Goal: Task Accomplishment & Management: Manage account settings

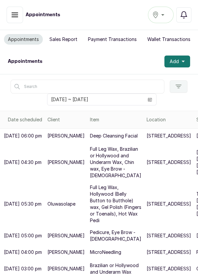
click at [148, 99] on icon "calendar" at bounding box center [150, 100] width 4 height 4
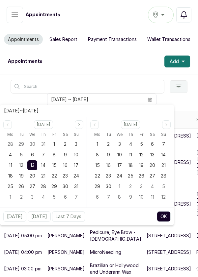
click at [40, 164] on div "14" at bounding box center [43, 165] width 10 height 10
click at [44, 163] on span "14" at bounding box center [43, 165] width 5 height 6
click at [167, 218] on button "OK" at bounding box center [164, 216] width 14 height 11
type input "[DATE] ~ [DATE]"
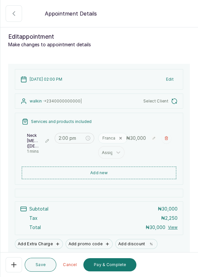
click at [13, 267] on icon "button" at bounding box center [14, 264] width 8 height 8
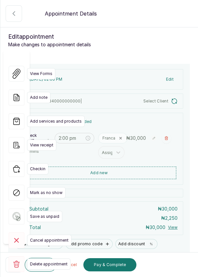
click at [14, 260] on icon at bounding box center [16, 263] width 7 height 7
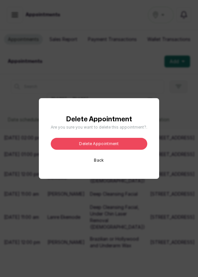
click at [114, 150] on button "Delete appointment" at bounding box center [99, 144] width 97 height 12
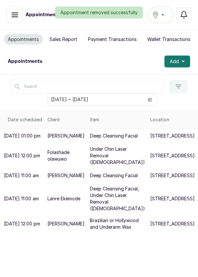
click at [185, 63] on button "Add" at bounding box center [178, 61] width 26 height 12
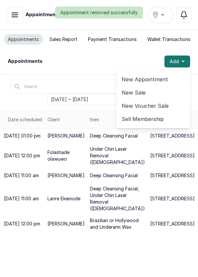
click at [148, 79] on span "New Appointment" at bounding box center [153, 79] width 63 height 8
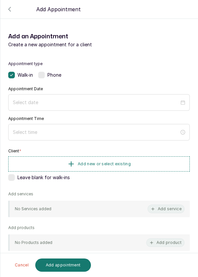
click at [10, 12] on div at bounding box center [99, 27] width 198 height 33
click at [9, 7] on icon "button" at bounding box center [10, 9] width 8 height 8
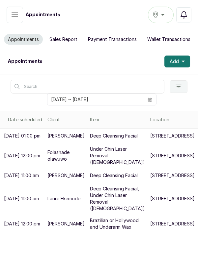
click at [186, 62] on button "Add" at bounding box center [178, 61] width 26 height 12
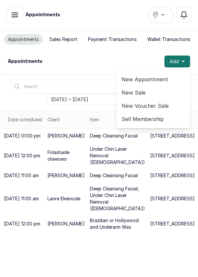
click at [150, 79] on span "New Appointment" at bounding box center [153, 79] width 63 height 8
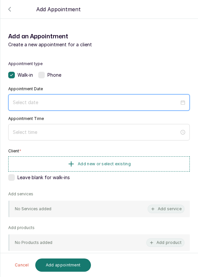
click at [68, 99] on input at bounding box center [96, 102] width 167 height 7
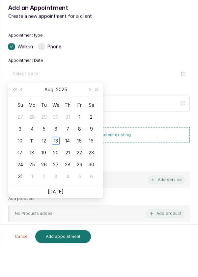
click at [67, 171] on div "14" at bounding box center [68, 169] width 8 height 8
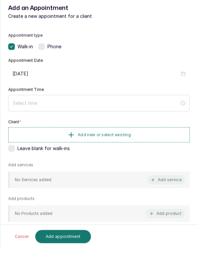
type input "[DATE]"
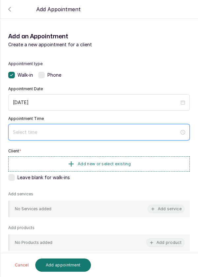
click at [58, 130] on input at bounding box center [96, 131] width 167 height 7
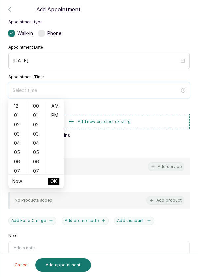
scroll to position [42, 0]
click at [17, 125] on div "02" at bounding box center [18, 124] width 16 height 9
click at [58, 115] on div "PM" at bounding box center [55, 115] width 16 height 9
type input "2:00 pm"
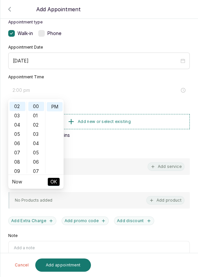
scroll to position [9, 0]
click at [56, 183] on span "OK" at bounding box center [53, 181] width 7 height 13
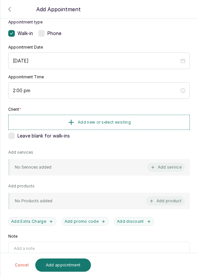
click at [144, 117] on button "Add new or select existing" at bounding box center [99, 122] width 182 height 15
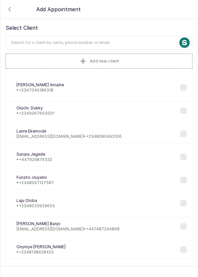
scroll to position [0, 0]
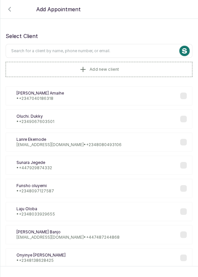
click at [127, 48] on input "text" at bounding box center [99, 51] width 187 height 14
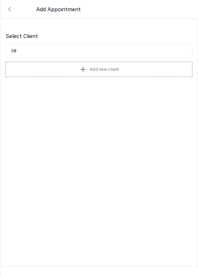
type input "0"
type input "Maka"
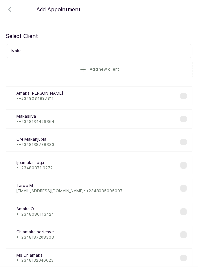
click at [71, 118] on div "[PERSON_NAME] • [PHONE_NUMBER]" at bounding box center [99, 118] width 187 height 19
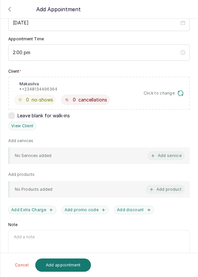
scroll to position [80, 0]
click at [176, 153] on button "Add service" at bounding box center [166, 155] width 37 height 9
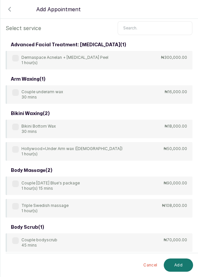
scroll to position [13, 0]
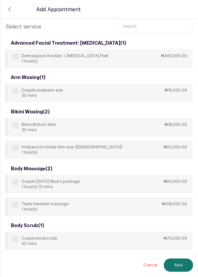
click at [145, 20] on input "text" at bounding box center [155, 26] width 75 height 14
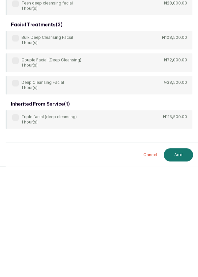
scroll to position [32, 0]
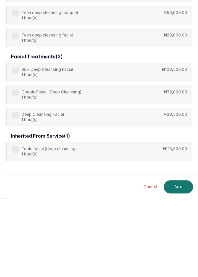
type input "Deep clea"
click at [17, 190] on label at bounding box center [15, 193] width 7 height 7
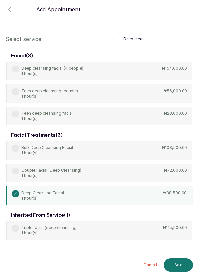
click at [181, 265] on button "Add" at bounding box center [178, 264] width 29 height 13
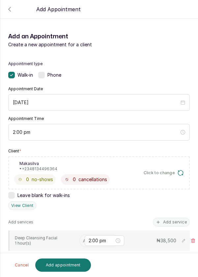
click at [83, 237] on input "text" at bounding box center [83, 240] width 1 height 7
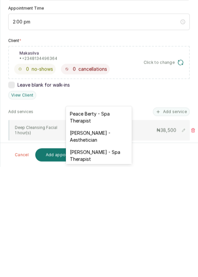
click at [109, 245] on div "[PERSON_NAME] - Aesthetician" at bounding box center [99, 246] width 66 height 19
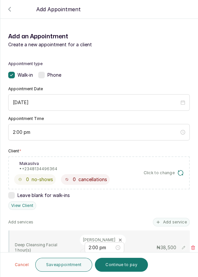
click at [68, 263] on button "Save appointment" at bounding box center [63, 264] width 57 height 14
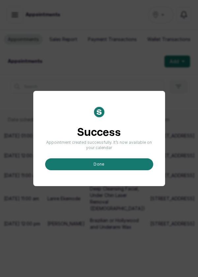
click at [117, 170] on button "done" at bounding box center [99, 164] width 108 height 12
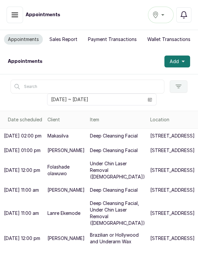
click at [186, 60] on button "Add" at bounding box center [178, 61] width 26 height 12
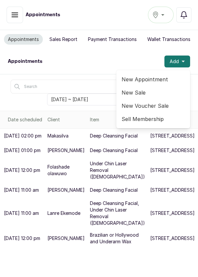
click at [157, 77] on span "New Appointment" at bounding box center [153, 79] width 63 height 8
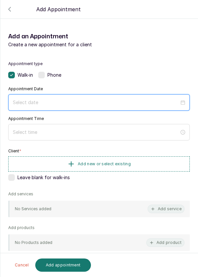
click at [66, 99] on input at bounding box center [96, 102] width 167 height 7
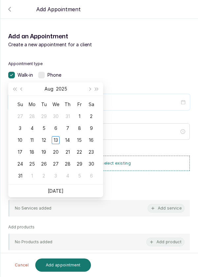
scroll to position [53, 0]
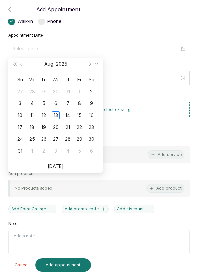
click at [67, 117] on div "14" at bounding box center [68, 115] width 8 height 8
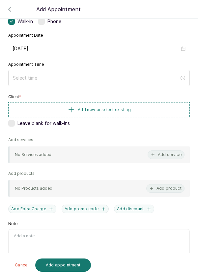
type input "[DATE]"
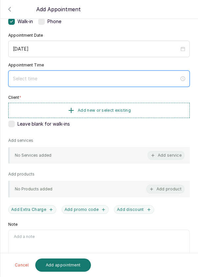
click at [71, 79] on input at bounding box center [96, 78] width 167 height 7
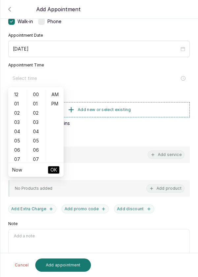
click at [21, 130] on div "04" at bounding box center [18, 131] width 16 height 9
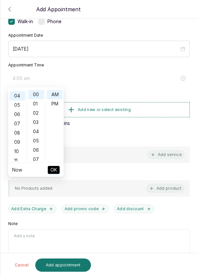
scroll to position [37, 0]
click at [53, 108] on div "PM" at bounding box center [55, 103] width 16 height 9
type input "4:00 pm"
click at [55, 173] on span "OK" at bounding box center [53, 169] width 7 height 13
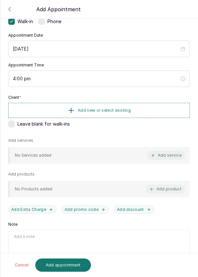
click at [137, 104] on button "Add new or select existing" at bounding box center [99, 110] width 182 height 15
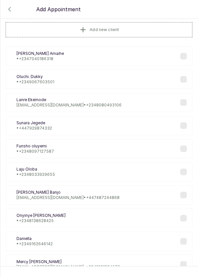
scroll to position [0, 0]
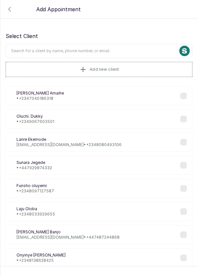
click at [99, 50] on input "text" at bounding box center [99, 51] width 187 height 14
type input "0817088"
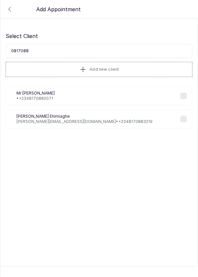
click at [87, 115] on p "[PERSON_NAME]" at bounding box center [85, 116] width 136 height 5
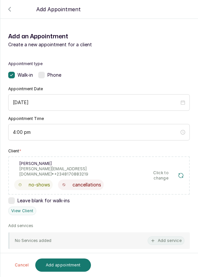
scroll to position [43, 0]
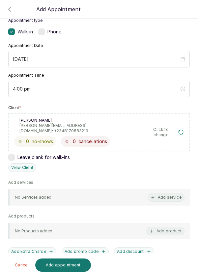
click at [173, 193] on button "Add service" at bounding box center [166, 197] width 37 height 9
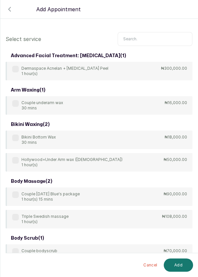
scroll to position [0, 0]
click at [147, 41] on input "text" at bounding box center [155, 39] width 75 height 14
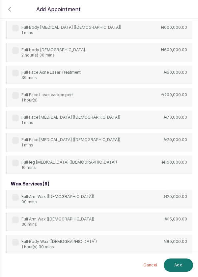
scroll to position [222, 0]
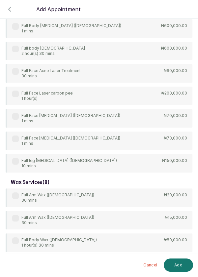
type input "Full"
click at [19, 97] on div "Full Arm + Under Arm [MEDICAL_DATA] ([DEMOGRAPHIC_DATA]) 1 mins ₦120,000.00 Ful…" at bounding box center [99, 6] width 187 height 333
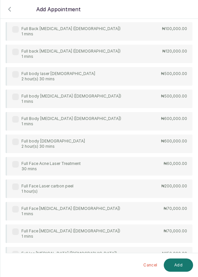
scroll to position [130, 0]
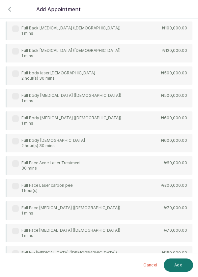
click at [16, 186] on label at bounding box center [15, 186] width 7 height 7
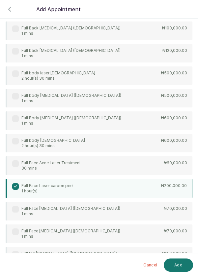
click at [178, 267] on button "Add" at bounding box center [178, 264] width 29 height 13
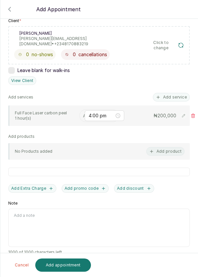
scroll to position [103, 0]
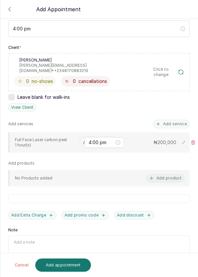
click at [83, 139] on input "text" at bounding box center [83, 142] width 1 height 7
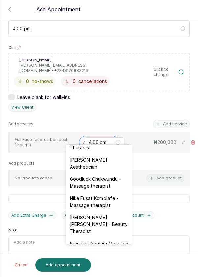
scroll to position [203, 0]
click at [105, 154] on div "[PERSON_NAME] - Aesthetician" at bounding box center [99, 163] width 66 height 19
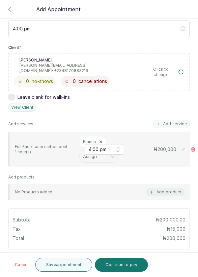
click at [178, 119] on button "Add service" at bounding box center [171, 123] width 37 height 9
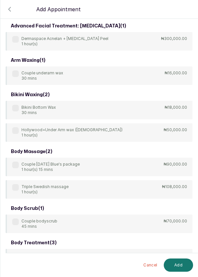
scroll to position [0, 0]
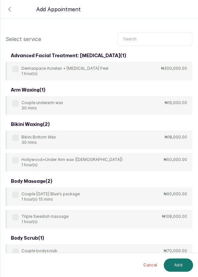
click at [159, 37] on input "text" at bounding box center [155, 39] width 75 height 14
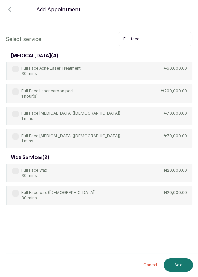
type input "Full face"
click at [18, 115] on label at bounding box center [15, 114] width 7 height 7
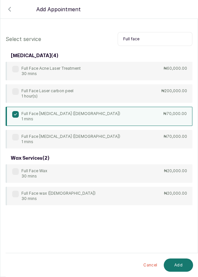
click at [180, 265] on button "Add" at bounding box center [178, 264] width 29 height 13
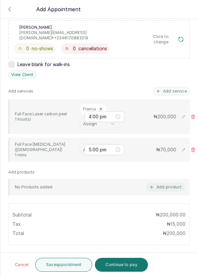
scroll to position [133, 0]
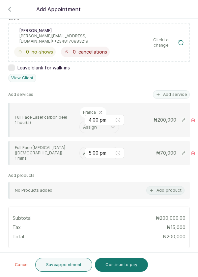
click at [83, 149] on input "text" at bounding box center [83, 152] width 1 height 7
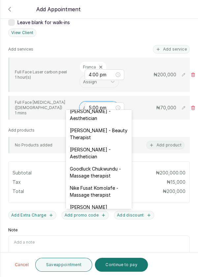
scroll to position [193, 0]
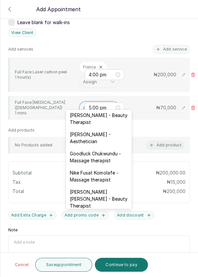
click at [104, 129] on div "[PERSON_NAME] - Aesthetician" at bounding box center [99, 137] width 66 height 19
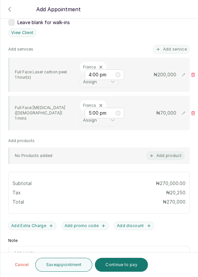
click at [180, 45] on button "Add service" at bounding box center [171, 49] width 37 height 9
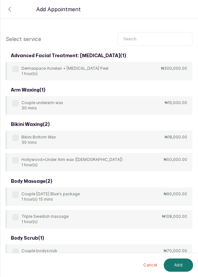
scroll to position [0, 0]
click at [135, 39] on input "text" at bounding box center [155, 39] width 75 height 14
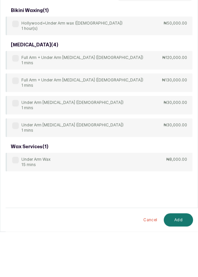
type input "Under arm"
click at [15, 172] on label at bounding box center [15, 170] width 7 height 7
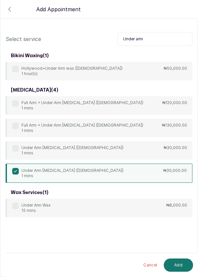
click at [18, 147] on label at bounding box center [15, 148] width 7 height 7
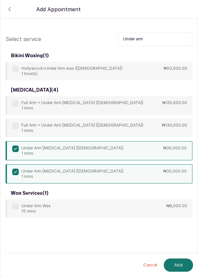
click at [147, 173] on div "Under Arm [MEDICAL_DATA] ([DEMOGRAPHIC_DATA]) 1 mins ₦30,000.00" at bounding box center [99, 173] width 187 height 19
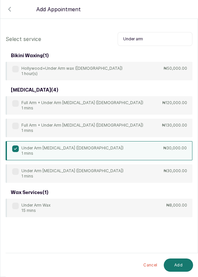
click at [181, 265] on button "Add" at bounding box center [178, 264] width 29 height 13
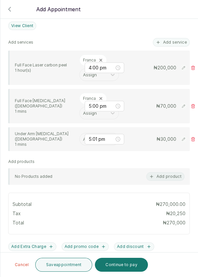
scroll to position [216, 0]
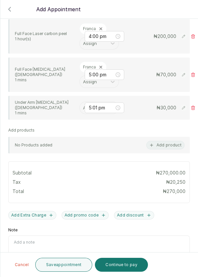
click at [83, 104] on input "text" at bounding box center [83, 107] width 1 height 7
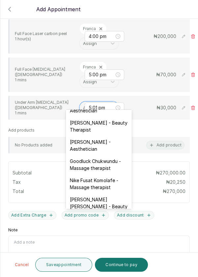
scroll to position [189, 0]
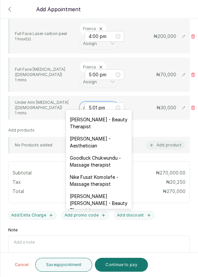
click at [109, 135] on div "[PERSON_NAME] - Aesthetician" at bounding box center [99, 141] width 66 height 19
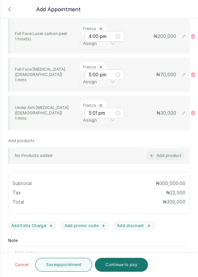
click at [69, 267] on button "Save appointment" at bounding box center [63, 264] width 57 height 14
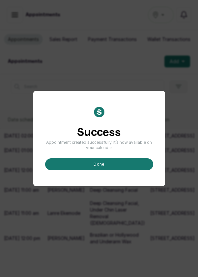
click at [105, 170] on button "done" at bounding box center [99, 164] width 108 height 12
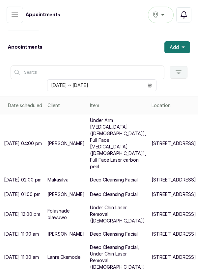
scroll to position [0, 0]
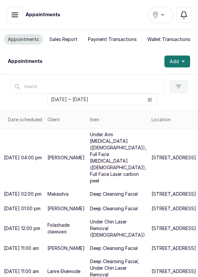
click at [187, 62] on button "Add" at bounding box center [178, 61] width 26 height 12
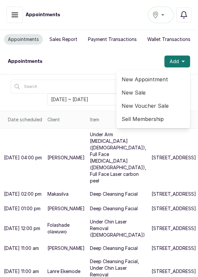
click at [156, 79] on span "New Appointment" at bounding box center [153, 79] width 63 height 8
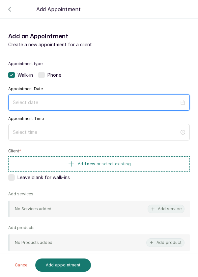
click at [122, 99] on input at bounding box center [96, 102] width 167 height 7
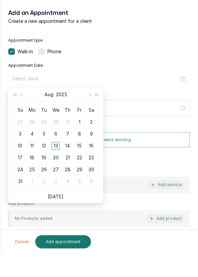
click at [67, 169] on div "14" at bounding box center [68, 169] width 8 height 8
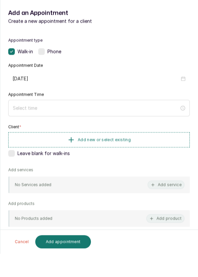
type input "[DATE]"
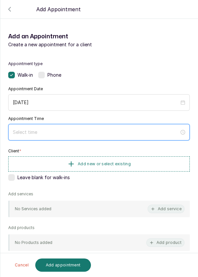
click at [93, 128] on input at bounding box center [96, 131] width 167 height 7
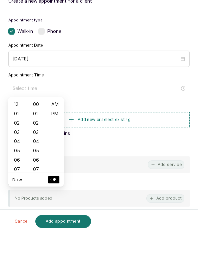
click at [16, 184] on div "04" at bounding box center [18, 184] width 16 height 9
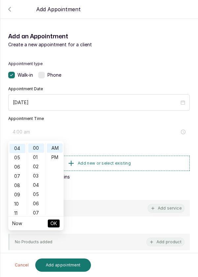
scroll to position [37, 0]
click at [56, 225] on span "OK" at bounding box center [53, 223] width 7 height 13
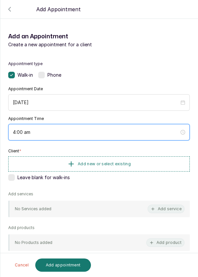
click at [42, 133] on input "4:00 am" at bounding box center [96, 131] width 167 height 7
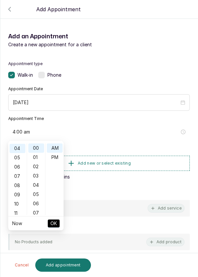
click at [56, 159] on div "PM" at bounding box center [55, 156] width 16 height 9
type input "4:00 pm"
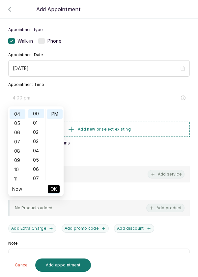
scroll to position [31, 0]
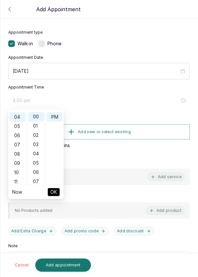
click at [58, 195] on button "OK" at bounding box center [54, 192] width 12 height 8
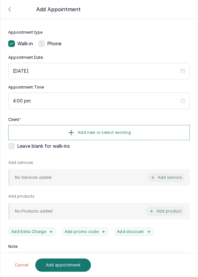
click at [144, 133] on button "Add new or select existing" at bounding box center [99, 132] width 182 height 15
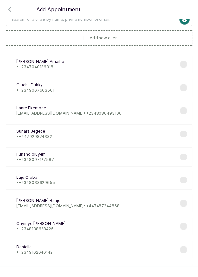
scroll to position [0, 0]
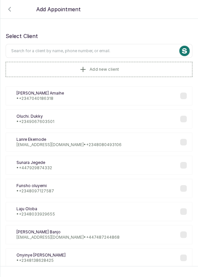
click at [115, 50] on input "text" at bounding box center [99, 51] width 187 height 14
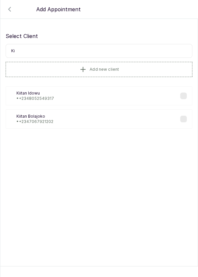
type input "K"
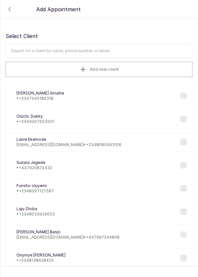
click at [9, 9] on icon "button" at bounding box center [10, 9] width 8 height 8
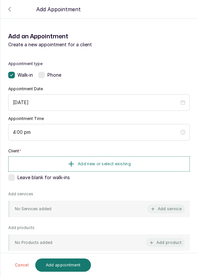
click at [10, 12] on div at bounding box center [99, 27] width 198 height 33
click at [9, 9] on icon "button" at bounding box center [10, 9] width 2 height 4
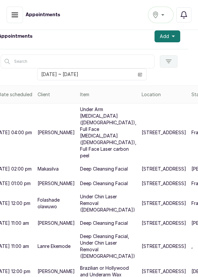
scroll to position [127, 1]
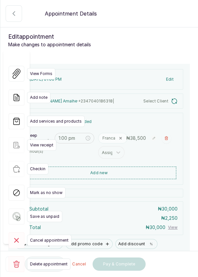
type input "1:00 pm"
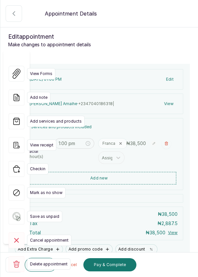
click at [18, 260] on icon at bounding box center [16, 263] width 7 height 7
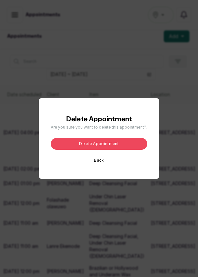
click at [119, 150] on button "Delete appointment" at bounding box center [99, 144] width 97 height 12
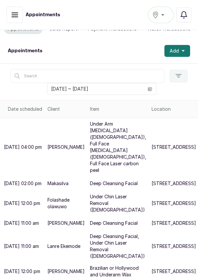
scroll to position [0, 0]
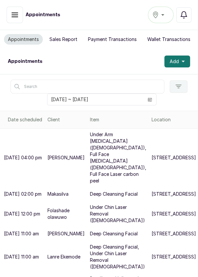
click at [151, 98] on icon "calendar" at bounding box center [150, 99] width 5 height 5
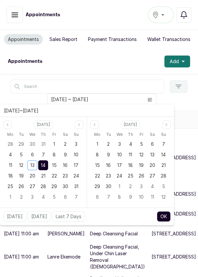
click at [165, 217] on button "OK" at bounding box center [164, 216] width 14 height 11
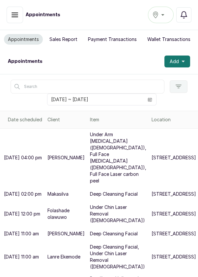
click at [187, 60] on button "Add" at bounding box center [178, 61] width 26 height 12
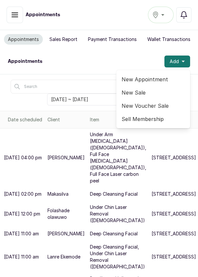
click at [159, 78] on span "New Appointment" at bounding box center [153, 79] width 63 height 8
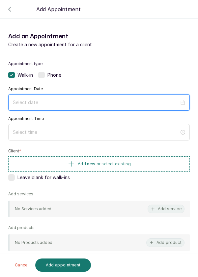
click at [65, 103] on input at bounding box center [96, 102] width 167 height 7
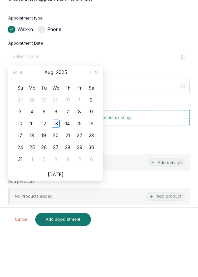
click at [70, 170] on div "14" at bounding box center [68, 169] width 8 height 8
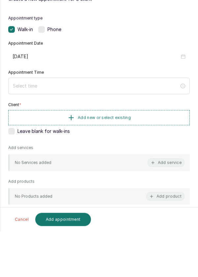
type input "[DATE]"
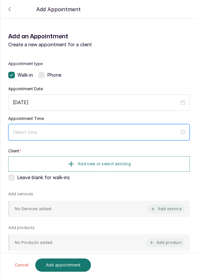
click at [52, 128] on input at bounding box center [96, 131] width 167 height 7
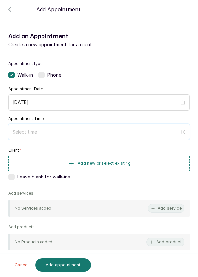
click at [79, 130] on input at bounding box center [96, 131] width 167 height 7
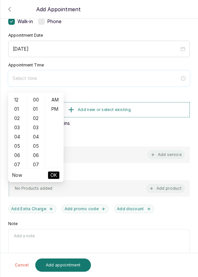
scroll to position [46, 0]
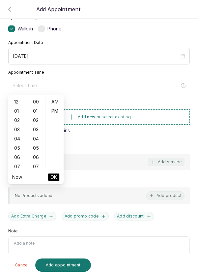
click at [15, 115] on div "01" at bounding box center [18, 110] width 16 height 9
click at [57, 114] on div "PM" at bounding box center [55, 110] width 16 height 9
type input "1:00 pm"
click at [57, 177] on button "OK" at bounding box center [54, 177] width 12 height 8
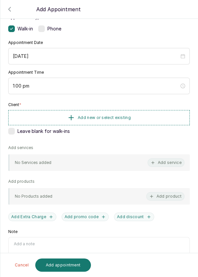
click at [140, 118] on button "Add new or select existing" at bounding box center [99, 117] width 182 height 15
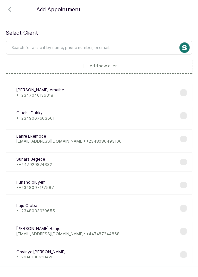
scroll to position [0, 0]
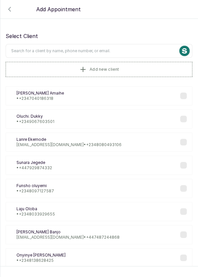
click at [114, 49] on input "text" at bounding box center [99, 51] width 187 height 14
type input "[PERSON_NAME]"
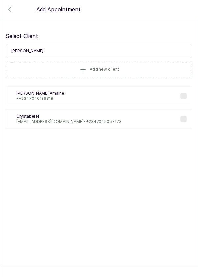
click at [27, 97] on p "• [PHONE_NUMBER]" at bounding box center [41, 98] width 48 height 5
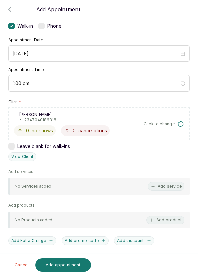
scroll to position [49, 0]
click at [166, 185] on button "Add service" at bounding box center [166, 186] width 37 height 9
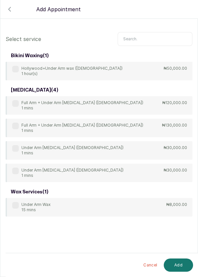
scroll to position [21, 0]
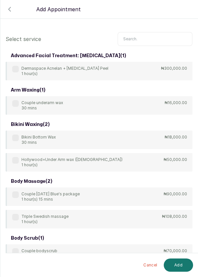
click at [153, 37] on input "text" at bounding box center [155, 39] width 75 height 14
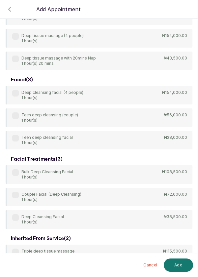
scroll to position [198, 0]
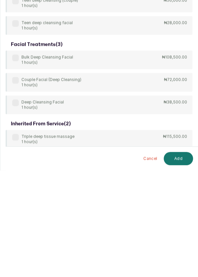
type input "Deep"
click at [14, 209] on div "body treatment: massage ( 9 ) 4Hands Deep Tissue Massage 45 mins ₦55,000.00 Bul…" at bounding box center [99, 64] width 187 height 425
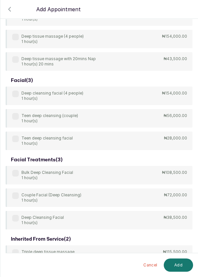
scroll to position [190, 0]
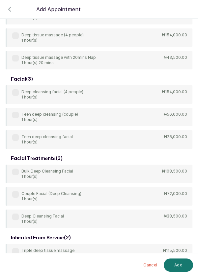
click at [12, 216] on label at bounding box center [15, 216] width 7 height 7
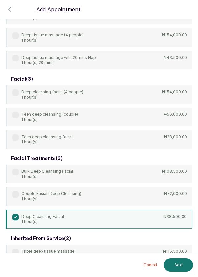
click at [176, 264] on button "Add" at bounding box center [178, 264] width 29 height 13
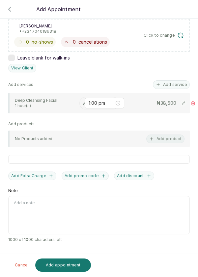
scroll to position [103, 0]
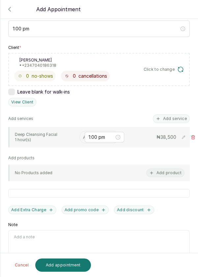
click at [83, 134] on input "text" at bounding box center [83, 136] width 1 height 7
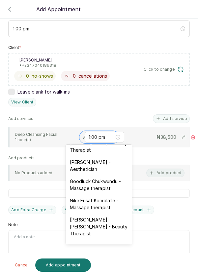
scroll to position [200, 0]
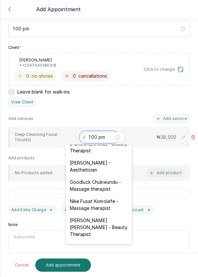
click at [108, 156] on div "[PERSON_NAME] - Aesthetician" at bounding box center [99, 165] width 66 height 19
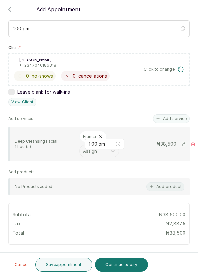
click at [66, 265] on button "Save appointment" at bounding box center [63, 264] width 57 height 14
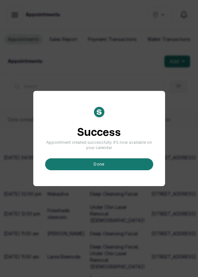
click at [116, 170] on button "done" at bounding box center [99, 164] width 108 height 12
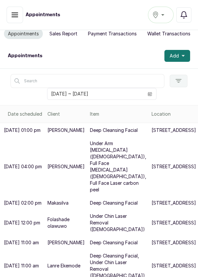
scroll to position [0, 0]
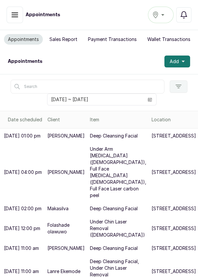
click at [186, 63] on button "Add" at bounding box center [178, 61] width 26 height 12
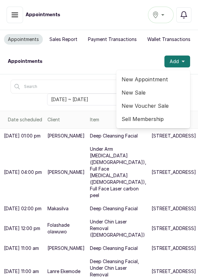
click at [158, 81] on span "New Appointment" at bounding box center [153, 79] width 63 height 8
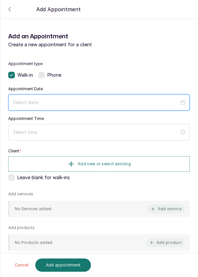
click at [48, 102] on input at bounding box center [96, 102] width 167 height 7
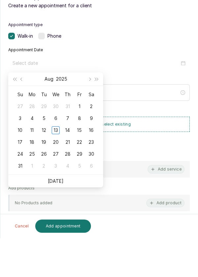
click at [69, 167] on div "14" at bounding box center [68, 169] width 8 height 8
type input "[DATE]"
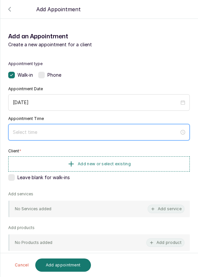
click at [63, 129] on input at bounding box center [96, 131] width 167 height 7
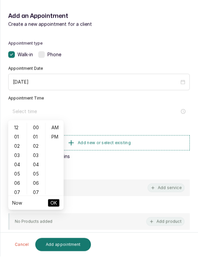
click at [15, 168] on div "02" at bounding box center [18, 166] width 16 height 9
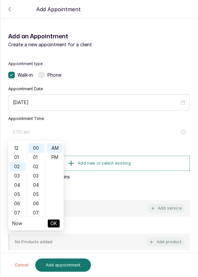
scroll to position [18, 0]
click at [55, 157] on div "PM" at bounding box center [55, 156] width 16 height 9
type input "2:00 pm"
click at [59, 229] on li "OK" at bounding box center [54, 223] width 12 height 14
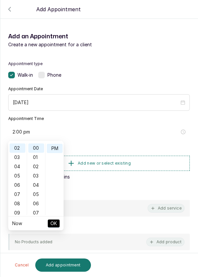
click at [57, 224] on button "OK" at bounding box center [54, 223] width 12 height 8
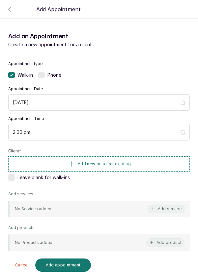
click at [141, 163] on button "Add new or select existing" at bounding box center [99, 163] width 182 height 15
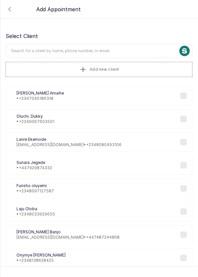
click at [123, 49] on input "text" at bounding box center [99, 51] width 187 height 14
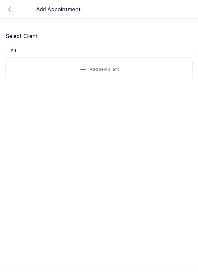
type input "E"
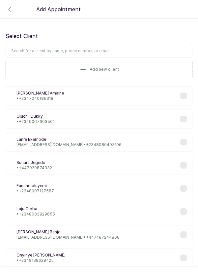
click at [45, 52] on input "text" at bounding box center [99, 51] width 187 height 14
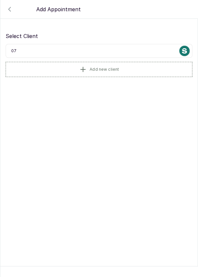
type input "0"
click at [140, 67] on button "Add new client" at bounding box center [99, 69] width 187 height 15
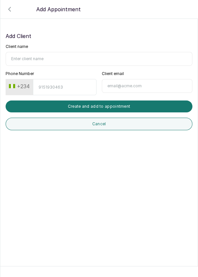
click at [62, 52] on input "Client name" at bounding box center [99, 59] width 187 height 14
type input "Edozie favour"
click at [69, 86] on input "Phone Number" at bounding box center [64, 87] width 63 height 16
type input "7019696561"
click at [138, 104] on button "Create and add to appointment" at bounding box center [99, 106] width 187 height 12
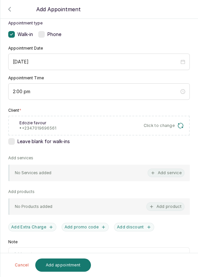
scroll to position [46, 0]
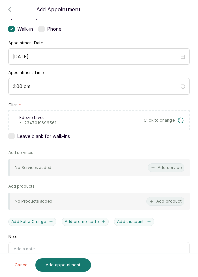
click at [167, 167] on button "Add service" at bounding box center [166, 167] width 37 height 9
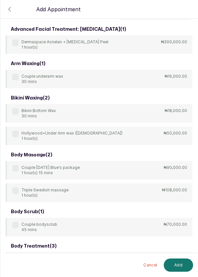
scroll to position [0, 0]
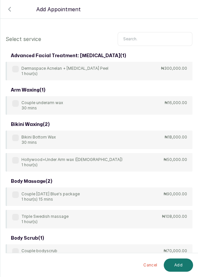
click at [148, 39] on input "text" at bounding box center [155, 39] width 75 height 14
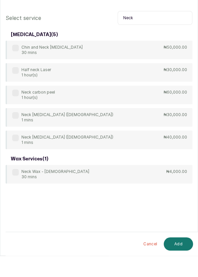
type input "Neck"
click at [16, 139] on label at bounding box center [15, 136] width 7 height 7
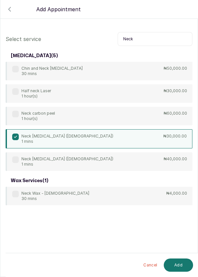
click at [178, 264] on button "Add" at bounding box center [178, 264] width 29 height 13
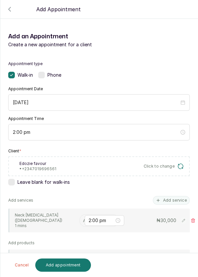
click at [83, 219] on input "text" at bounding box center [83, 220] width 1 height 7
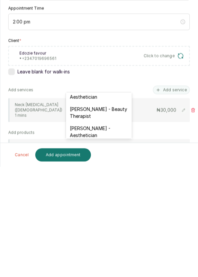
scroll to position [179, 0]
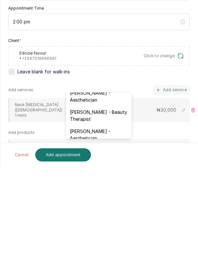
click at [108, 235] on div "[PERSON_NAME] - Aesthetician" at bounding box center [99, 244] width 66 height 19
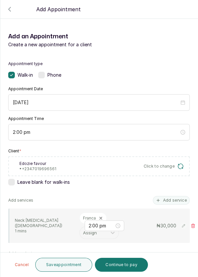
click at [63, 265] on button "Save appointment" at bounding box center [63, 264] width 57 height 14
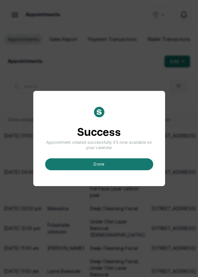
click at [113, 170] on button "done" at bounding box center [99, 164] width 108 height 12
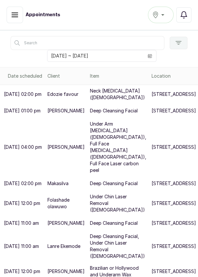
scroll to position [0, 0]
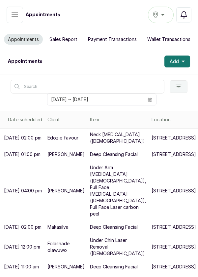
click at [185, 58] on button "Add" at bounding box center [178, 61] width 26 height 12
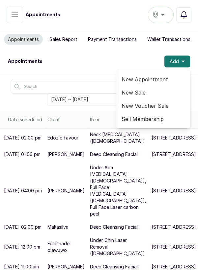
click at [162, 79] on span "New Appointment" at bounding box center [153, 79] width 63 height 8
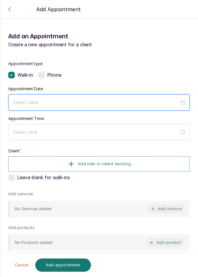
click at [89, 99] on input at bounding box center [96, 102] width 167 height 7
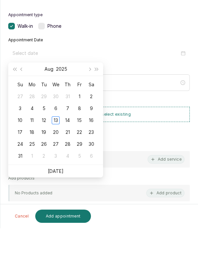
click at [69, 170] on div "14" at bounding box center [68, 169] width 8 height 8
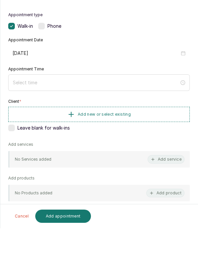
type input "[DATE]"
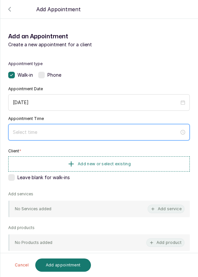
click at [53, 130] on input at bounding box center [96, 131] width 167 height 7
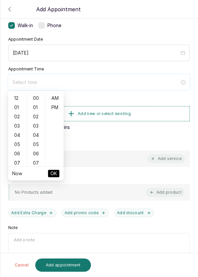
scroll to position [47, 0]
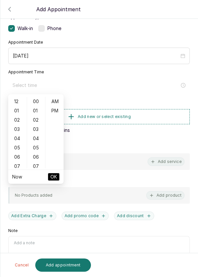
click at [15, 139] on div "04" at bounding box center [18, 138] width 16 height 9
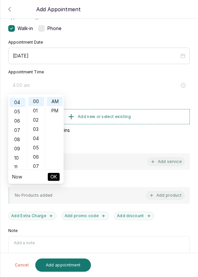
scroll to position [37, 0]
click at [55, 113] on div "PM" at bounding box center [55, 110] width 16 height 9
type input "4:00 pm"
click at [56, 174] on span "OK" at bounding box center [53, 176] width 7 height 13
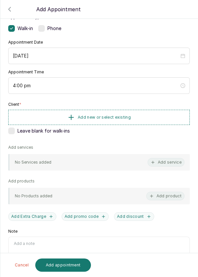
click at [137, 117] on button "Add new or select existing" at bounding box center [99, 117] width 182 height 15
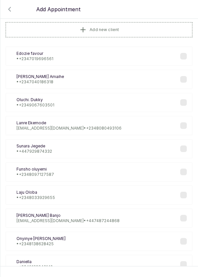
scroll to position [0, 0]
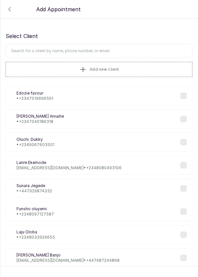
click at [111, 49] on input "text" at bounding box center [99, 51] width 187 height 14
click at [122, 67] on button "Add new client" at bounding box center [99, 69] width 187 height 15
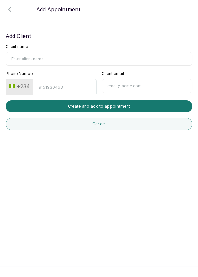
click at [50, 57] on input "Client name" at bounding box center [99, 59] width 187 height 14
type input "Kiitan [PERSON_NAME]"
click at [25, 84] on button "+234" at bounding box center [19, 86] width 26 height 11
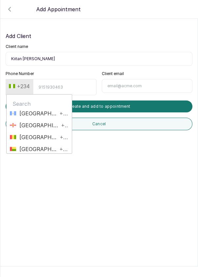
scroll to position [964, 0]
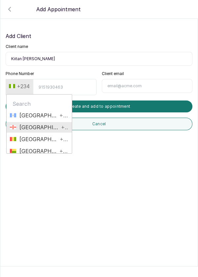
click at [55, 125] on span "Guernsey +44" at bounding box center [39, 127] width 59 height 8
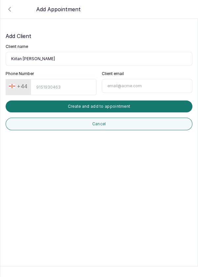
click at [44, 84] on input "Phone Number" at bounding box center [64, 87] width 66 height 16
type input "7372285820"
click at [40, 60] on input "Kiitan [PERSON_NAME]" at bounding box center [99, 59] width 187 height 14
click at [43, 57] on input "Kiitan [PERSON_NAME]" at bounding box center [99, 59] width 187 height 14
click at [24, 56] on input "Kiitan [PERSON_NAME]" at bounding box center [99, 59] width 187 height 14
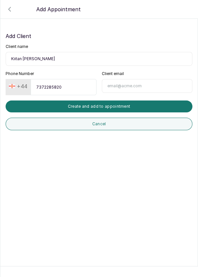
type input "[PERSON_NAME]"
click at [136, 107] on button "Create and add to appointment" at bounding box center [99, 106] width 187 height 12
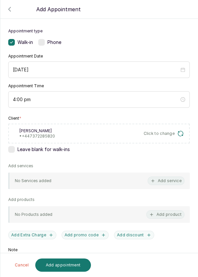
scroll to position [35, 0]
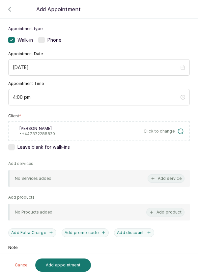
click at [165, 180] on button "Add service" at bounding box center [166, 178] width 37 height 9
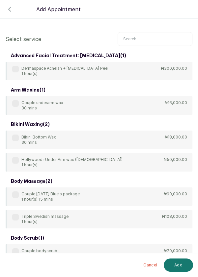
scroll to position [0, 0]
click at [152, 37] on input "text" at bounding box center [155, 39] width 75 height 14
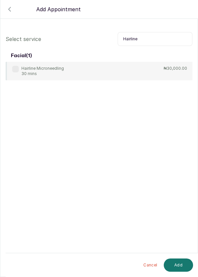
type input "Hairline"
click at [17, 71] on label at bounding box center [15, 69] width 7 height 7
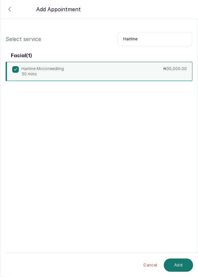
click at [180, 265] on button "Add" at bounding box center [178, 264] width 29 height 13
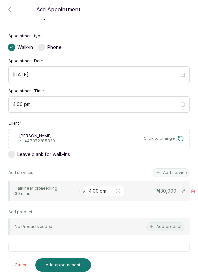
scroll to position [38, 0]
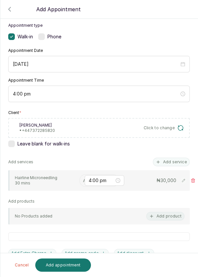
click at [83, 179] on input "text" at bounding box center [83, 180] width 1 height 7
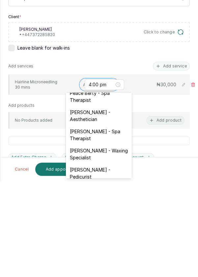
scroll to position [9, 0]
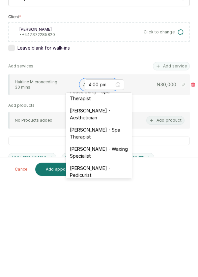
click at [101, 206] on div "[PERSON_NAME] - Aesthetician" at bounding box center [99, 209] width 66 height 19
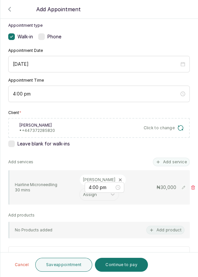
click at [70, 265] on button "Save appointment" at bounding box center [63, 264] width 57 height 14
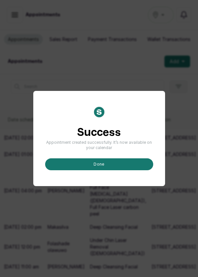
click at [106, 170] on button "done" at bounding box center [99, 164] width 108 height 12
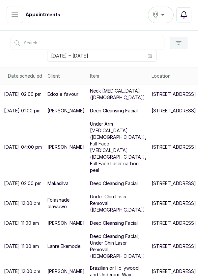
scroll to position [174, 0]
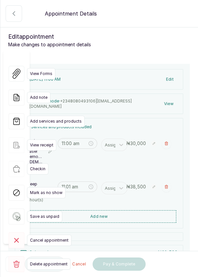
type input "11:00 am"
click at [14, 265] on div "View Forms Add note Add services and products View receipt Checkin Mark as no s…" at bounding box center [16, 169] width 26 height 238
click at [10, 265] on div "View Forms Add note Add services and products View receipt Checkin Mark as no s…" at bounding box center [16, 169] width 26 height 238
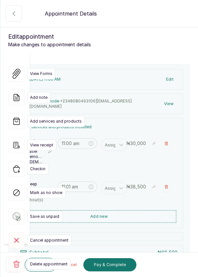
click at [14, 267] on icon "button" at bounding box center [14, 264] width 8 height 8
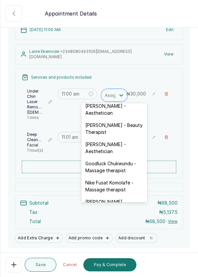
scroll to position [272, 0]
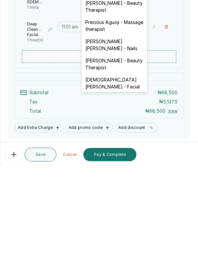
click at [110, 184] on div "[DEMOGRAPHIC_DATA][PERSON_NAME] - Facial" at bounding box center [115, 193] width 66 height 19
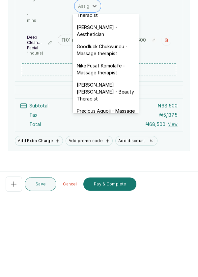
scroll to position [205, 0]
click at [92, 103] on div "[PERSON_NAME] - Aesthetician" at bounding box center [106, 111] width 66 height 19
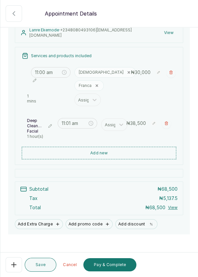
click at [120, 73] on div at bounding box center [99, 69] width 198 height 33
click at [118, 70] on div at bounding box center [99, 69] width 198 height 33
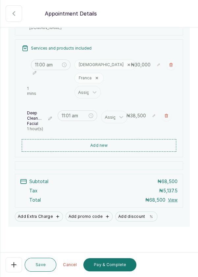
click at [119, 64] on div at bounding box center [99, 69] width 198 height 33
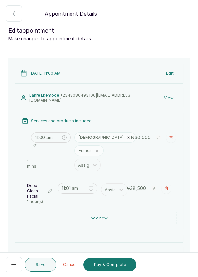
scroll to position [0, 0]
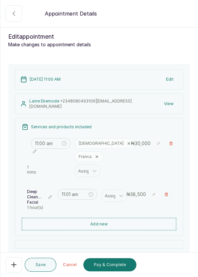
click at [127, 142] on icon at bounding box center [129, 143] width 4 height 4
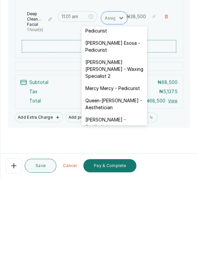
scroll to position [272, 0]
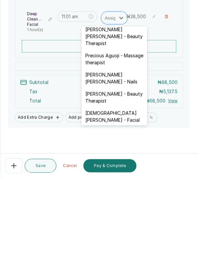
click at [114, 206] on div "[DEMOGRAPHIC_DATA][PERSON_NAME] - Facial" at bounding box center [115, 215] width 66 height 19
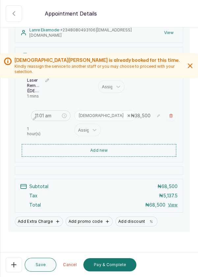
scroll to position [76, 0]
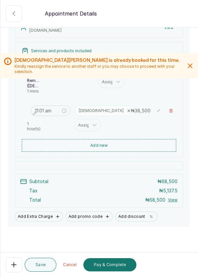
click at [38, 269] on button "Save" at bounding box center [41, 264] width 32 height 14
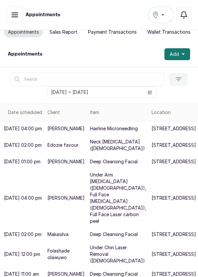
scroll to position [0, 0]
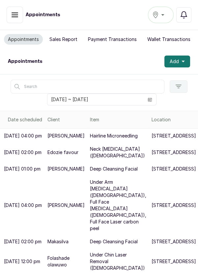
click at [187, 63] on button "Add" at bounding box center [178, 61] width 26 height 12
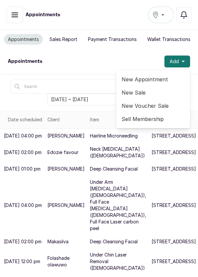
click at [159, 76] on span "New Appointment" at bounding box center [153, 79] width 63 height 8
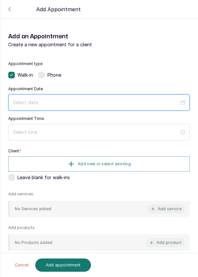
click at [59, 103] on input at bounding box center [96, 102] width 167 height 7
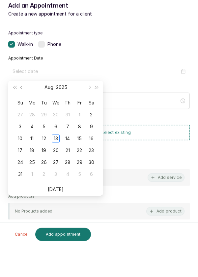
click at [71, 168] on div "14" at bounding box center [68, 169] width 8 height 8
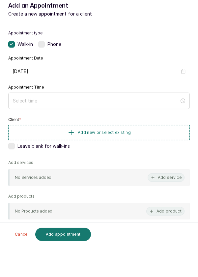
type input "[DATE]"
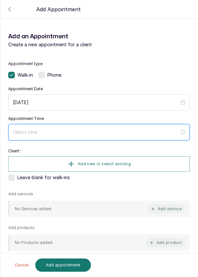
click at [51, 131] on input at bounding box center [96, 131] width 167 height 7
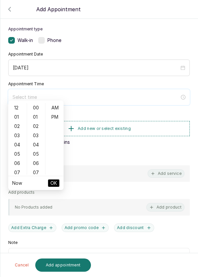
scroll to position [40, 0]
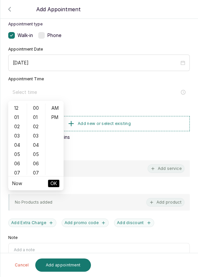
click at [17, 163] on div "06" at bounding box center [18, 163] width 16 height 9
click at [59, 117] on div "PM" at bounding box center [55, 117] width 16 height 9
type input "6:00 pm"
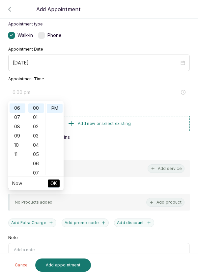
click at [57, 187] on span "OK" at bounding box center [53, 183] width 7 height 13
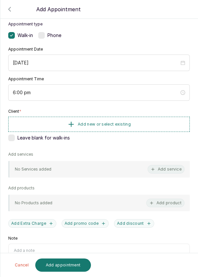
click at [137, 124] on button "Add new or select existing" at bounding box center [99, 124] width 182 height 15
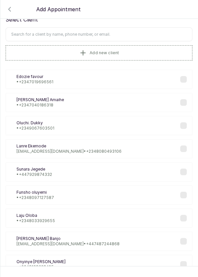
scroll to position [0, 0]
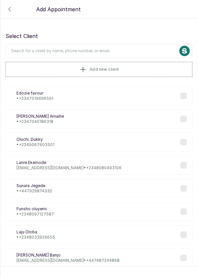
click at [117, 48] on input "text" at bounding box center [99, 51] width 187 height 14
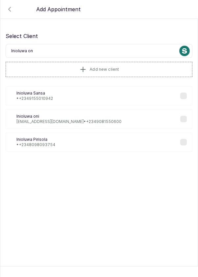
type input "Inioluwa oni"
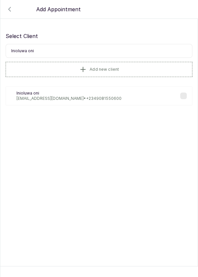
click at [78, 97] on p "[EMAIL_ADDRESS][DOMAIN_NAME] • [PHONE_NUMBER]" at bounding box center [69, 98] width 105 height 5
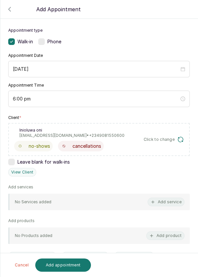
scroll to position [39, 0]
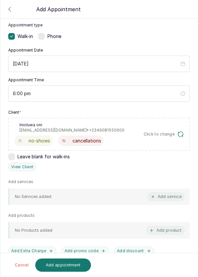
click at [172, 196] on button "Add service" at bounding box center [166, 196] width 37 height 9
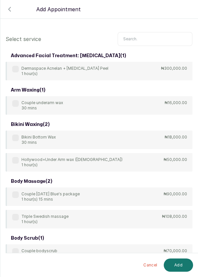
scroll to position [0, 0]
click at [148, 38] on input "text" at bounding box center [155, 39] width 75 height 14
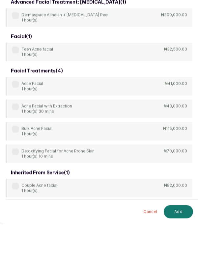
type input "Acne"
click at [18, 134] on label at bounding box center [15, 137] width 7 height 7
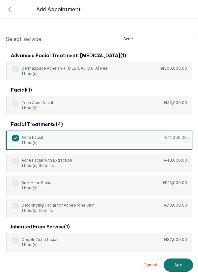
click at [183, 263] on button "Add" at bounding box center [178, 264] width 29 height 13
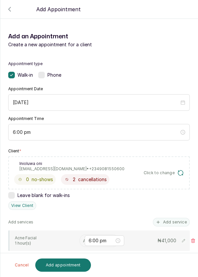
click at [83, 237] on input "text" at bounding box center [83, 240] width 1 height 7
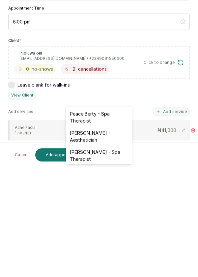
click at [102, 246] on div "[PERSON_NAME] - Aesthetician" at bounding box center [99, 246] width 66 height 19
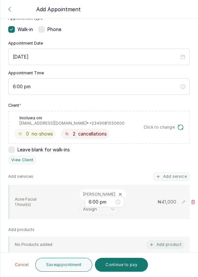
scroll to position [48, 0]
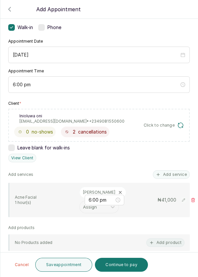
click at [62, 267] on button "Save appointment" at bounding box center [63, 264] width 57 height 14
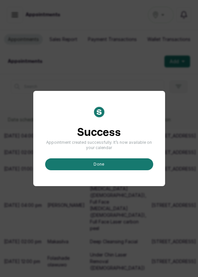
click at [116, 170] on button "done" at bounding box center [99, 164] width 108 height 12
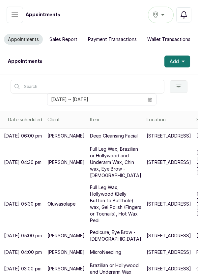
click at [150, 102] on span at bounding box center [150, 99] width 13 height 11
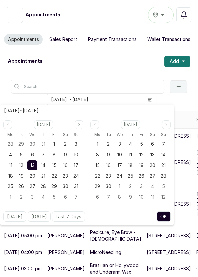
click at [42, 169] on div "14" at bounding box center [43, 165] width 10 height 10
click at [39, 168] on div "14" at bounding box center [43, 165] width 10 height 10
click at [165, 212] on button "OK" at bounding box center [164, 216] width 14 height 11
type input "[DATE] ~ [DATE]"
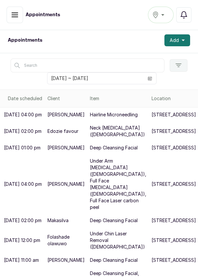
scroll to position [21, 0]
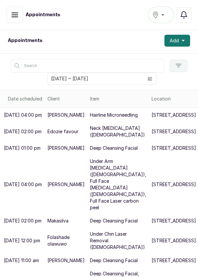
click at [185, 44] on button "Add" at bounding box center [178, 41] width 26 height 12
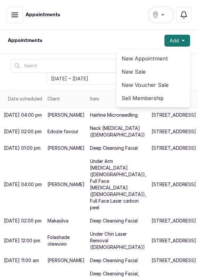
click at [156, 58] on span "New Appointment" at bounding box center [153, 58] width 63 height 8
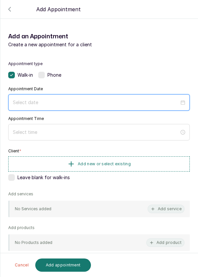
click at [57, 102] on input at bounding box center [96, 102] width 167 height 7
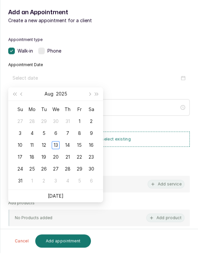
click at [68, 172] on div "14" at bounding box center [68, 169] width 8 height 8
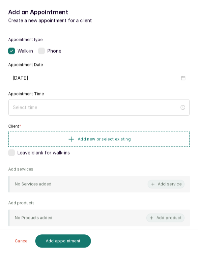
type input "[DATE]"
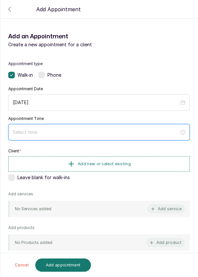
click at [63, 130] on input at bounding box center [96, 131] width 167 height 7
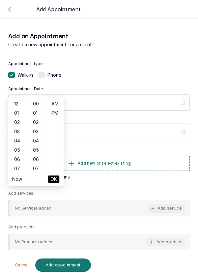
scroll to position [49, 0]
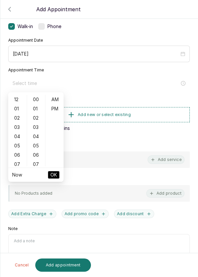
click at [18, 156] on div "06" at bounding box center [18, 154] width 16 height 9
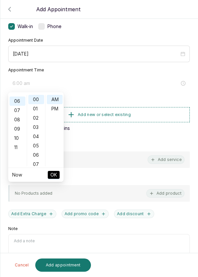
scroll to position [55, 0]
click at [59, 110] on div "PM" at bounding box center [55, 108] width 16 height 9
type input "6:00 pm"
click at [56, 175] on span "OK" at bounding box center [53, 174] width 7 height 13
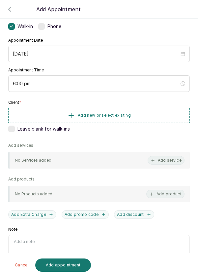
click at [138, 118] on button "Add new or select existing" at bounding box center [99, 115] width 182 height 15
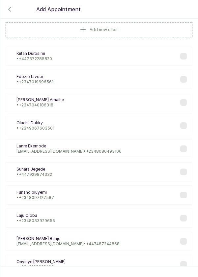
scroll to position [0, 0]
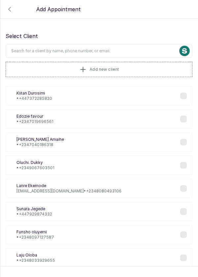
click at [108, 45] on input "text" at bounding box center [99, 51] width 187 height 14
type input "I"
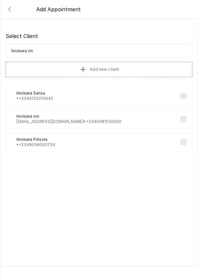
type input "Inioluwa oni"
click at [94, 118] on div "Io Inioluwa oni inioni@icloud.com • +234 9081550600" at bounding box center [99, 118] width 187 height 19
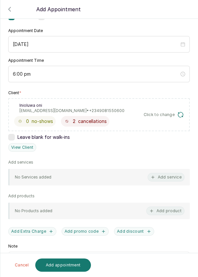
scroll to position [59, 0]
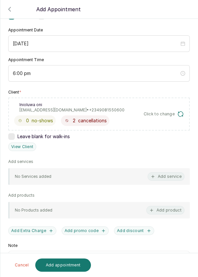
click at [165, 178] on button "Add service" at bounding box center [166, 176] width 37 height 9
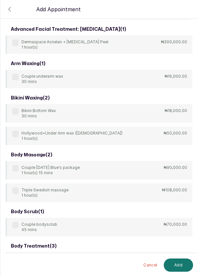
scroll to position [0, 0]
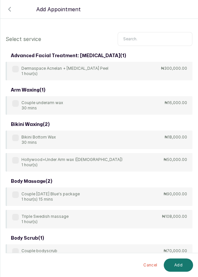
click at [147, 38] on input "text" at bounding box center [155, 39] width 75 height 14
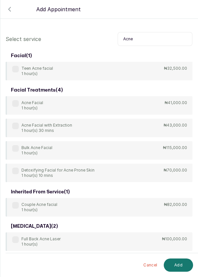
type input "Acne"
click at [19, 102] on div "Acne Facial 1 hour(s)" at bounding box center [27, 105] width 31 height 11
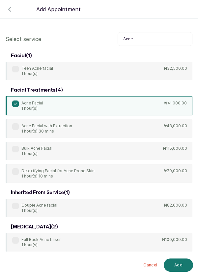
click at [179, 266] on button "Add" at bounding box center [178, 264] width 29 height 13
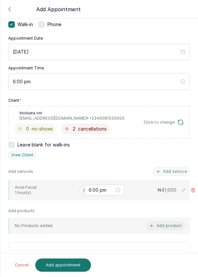
scroll to position [51, 0]
click at [83, 187] on input "text" at bounding box center [83, 189] width 1 height 7
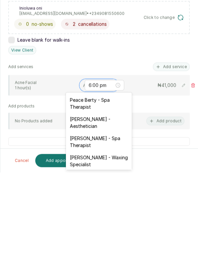
click at [102, 227] on div "[PERSON_NAME] - Aesthetician" at bounding box center [99, 226] width 66 height 19
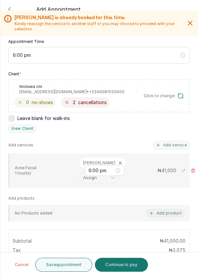
scroll to position [92, 0]
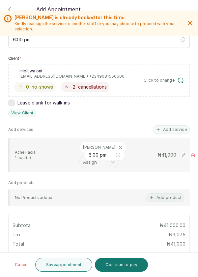
click at [67, 266] on button "Save appointment" at bounding box center [63, 264] width 57 height 14
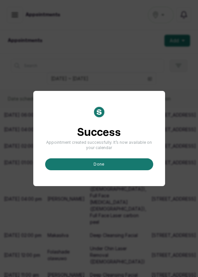
click at [103, 170] on button "done" at bounding box center [99, 164] width 108 height 12
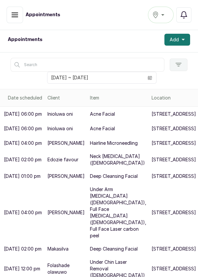
scroll to position [0, 0]
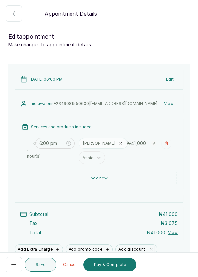
click at [14, 266] on icon "button" at bounding box center [14, 264] width 5 height 5
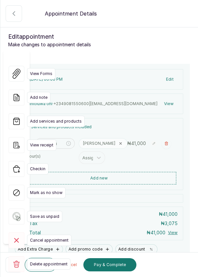
click at [18, 256] on rect at bounding box center [17, 264] width 16 height 16
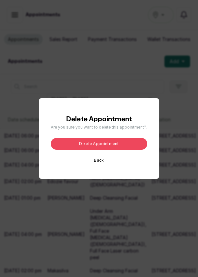
click at [111, 150] on button "Delete appointment" at bounding box center [99, 144] width 97 height 12
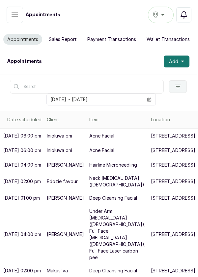
click at [149, 98] on icon "calendar" at bounding box center [149, 99] width 5 height 5
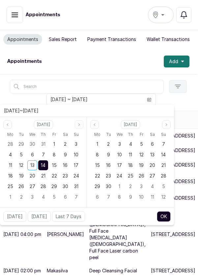
click at [29, 164] on div "13" at bounding box center [32, 165] width 10 height 10
click at [33, 165] on span "13" at bounding box center [32, 165] width 4 height 6
click at [170, 217] on button "OK" at bounding box center [164, 216] width 14 height 11
type input "[DATE] ~ [DATE]"
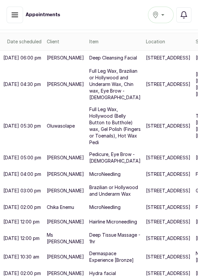
scroll to position [135, 1]
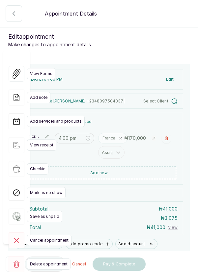
type input "4:00 pm"
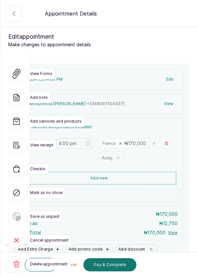
click at [11, 266] on icon "button" at bounding box center [14, 264] width 8 height 8
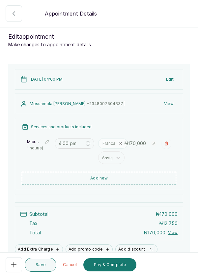
click at [119, 175] on button "Add new" at bounding box center [99, 178] width 155 height 13
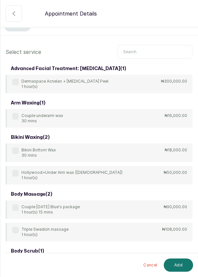
scroll to position [0, 0]
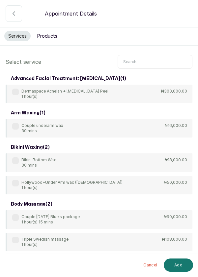
click at [143, 60] on input "text" at bounding box center [155, 62] width 75 height 14
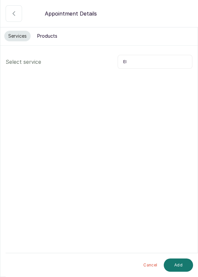
type input "E"
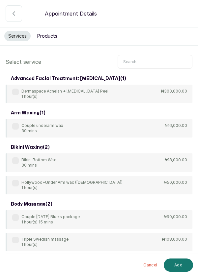
click at [14, 13] on icon "button" at bounding box center [14, 14] width 8 height 8
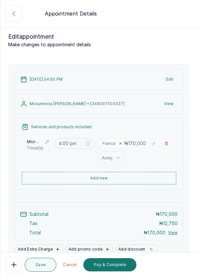
click at [15, 14] on icon "button" at bounding box center [14, 14] width 8 height 8
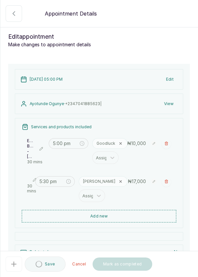
type input "5:00 pm"
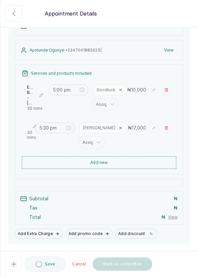
scroll to position [71, 0]
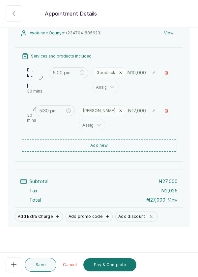
click at [117, 145] on button "Add new" at bounding box center [99, 145] width 155 height 13
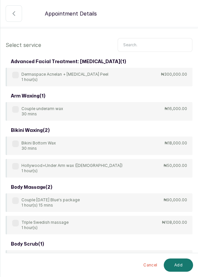
scroll to position [0, 0]
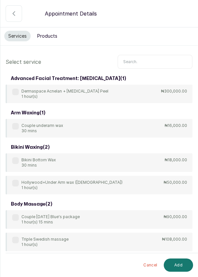
click at [142, 60] on input "text" at bounding box center [155, 62] width 75 height 14
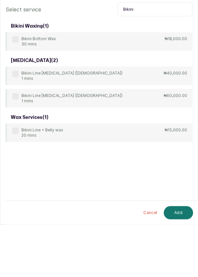
type input "Bikini"
click at [11, 180] on div "Bikini Line + Belly wax 20 mins ₦15,000.00" at bounding box center [99, 185] width 187 height 18
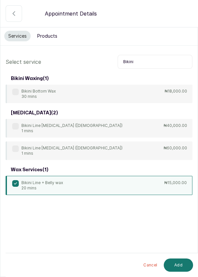
click at [179, 265] on button "Add" at bounding box center [178, 264] width 29 height 13
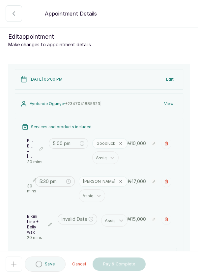
type input "6:00 pm"
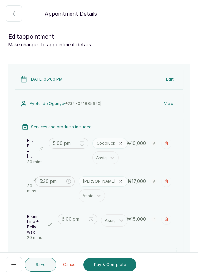
click at [93, 217] on icon "close-circle" at bounding box center [91, 219] width 5 height 5
click at [93, 216] on div at bounding box center [78, 218] width 32 height 7
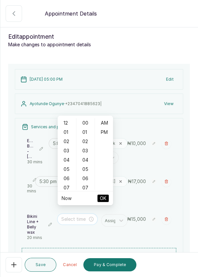
scroll to position [32, 0]
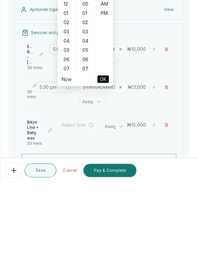
click at [69, 145] on div "05" at bounding box center [67, 144] width 16 height 9
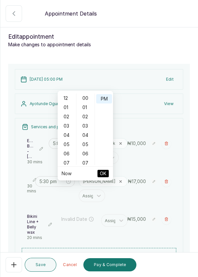
scroll to position [9, 0]
click at [65, 142] on div "05" at bounding box center [67, 144] width 16 height 9
click at [87, 124] on div "03" at bounding box center [86, 125] width 16 height 9
click at [85, 144] on div "05" at bounding box center [86, 144] width 16 height 9
click at [85, 145] on div "05" at bounding box center [86, 144] width 16 height 9
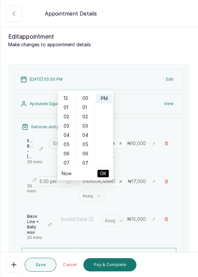
click at [87, 126] on div "03" at bounding box center [86, 125] width 16 height 9
click at [87, 149] on div "06" at bounding box center [86, 153] width 16 height 9
click at [86, 154] on div "30" at bounding box center [86, 154] width 16 height 9
click at [68, 144] on div "05" at bounding box center [67, 144] width 16 height 9
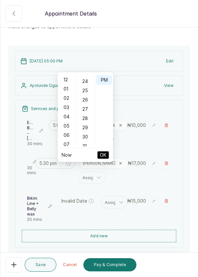
scroll to position [24, 0]
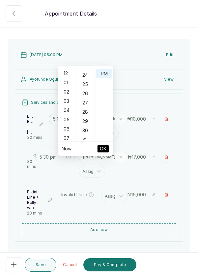
click at [9, 114] on div "13 Aug 2025, 05:00 PM Edit Ayotunde Ogunye · +234 7041885623 | View Services an…" at bounding box center [99, 174] width 182 height 271
type input "6:00 pm"
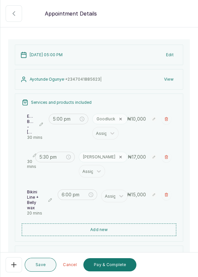
click at [168, 151] on button "button" at bounding box center [166, 156] width 9 height 11
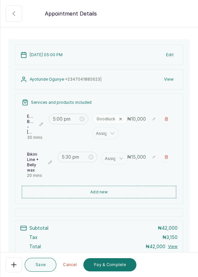
type input "6:00 pm"
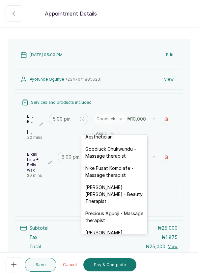
scroll to position [224, 0]
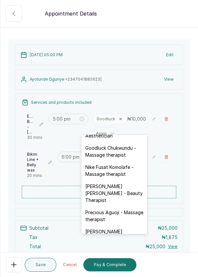
click at [125, 144] on div "Goodluck Chukwundu - Massage therapist" at bounding box center [115, 151] width 66 height 19
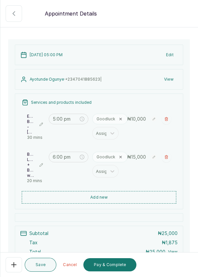
click at [113, 191] on button "Add new" at bounding box center [99, 197] width 155 height 13
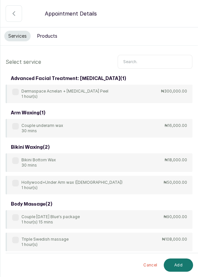
scroll to position [0, 0]
click at [143, 60] on input "text" at bounding box center [155, 62] width 75 height 14
type input "B"
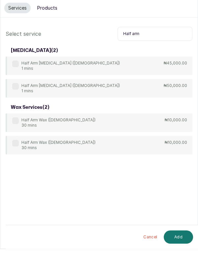
type input "Half arm"
click at [18, 153] on div "Half Arm Wax (Female) 30 mins" at bounding box center [53, 150] width 83 height 11
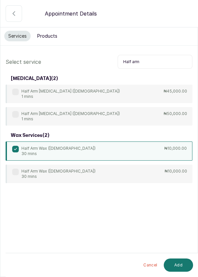
click at [181, 267] on button "Add" at bounding box center [178, 264] width 29 height 13
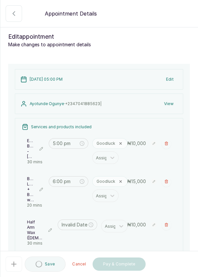
type input "6:20 pm"
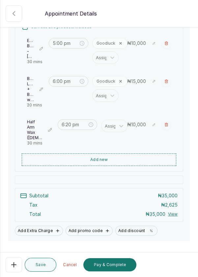
scroll to position [101, 0]
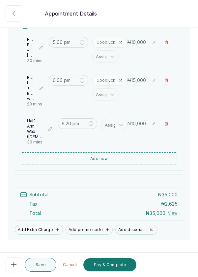
click at [117, 159] on button "Add new" at bounding box center [99, 158] width 155 height 13
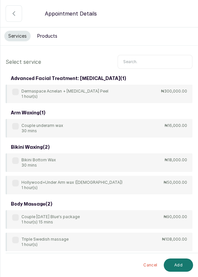
scroll to position [0, 0]
click at [141, 60] on input "text" at bounding box center [155, 62] width 75 height 14
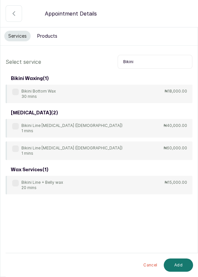
type input "Bikini"
click at [15, 93] on label at bounding box center [15, 91] width 7 height 7
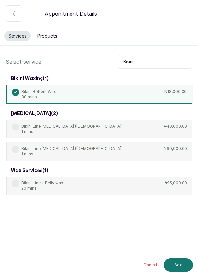
click at [182, 265] on button "Add" at bounding box center [178, 264] width 29 height 13
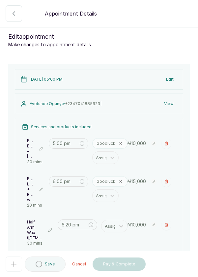
type input "6:50 pm"
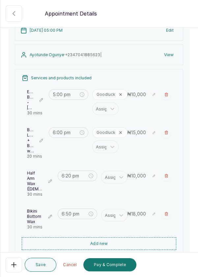
scroll to position [58, 0]
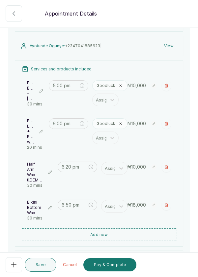
click at [166, 124] on button "button" at bounding box center [166, 123] width 9 height 11
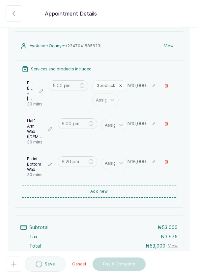
type input "6:20 pm"
type input "6:50 pm"
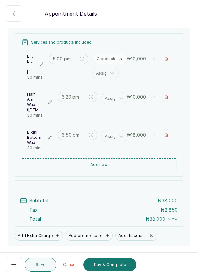
scroll to position [91, 0]
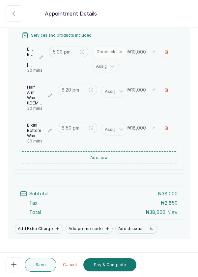
click at [116, 266] on button "Pay & Complete" at bounding box center [109, 264] width 53 height 13
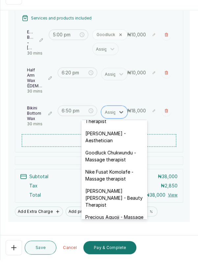
scroll to position [204, 0]
click at [128, 167] on div "Goodluck Chukwundu - Massage therapist" at bounding box center [115, 173] width 66 height 19
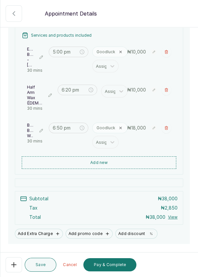
click at [115, 265] on button "Pay & Complete" at bounding box center [109, 264] width 53 height 13
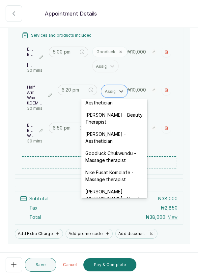
scroll to position [185, 0]
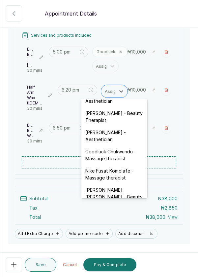
click at [124, 149] on div "Goodluck Chukwundu - Massage therapist" at bounding box center [115, 154] width 66 height 19
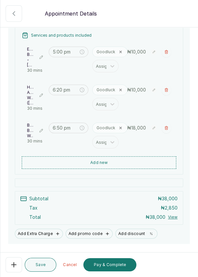
click at [120, 266] on button "Pay & Complete" at bounding box center [109, 264] width 53 height 13
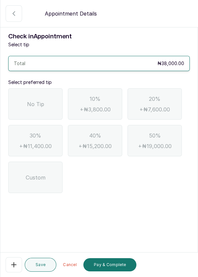
scroll to position [0, 0]
click at [31, 105] on span "No Tip" at bounding box center [35, 104] width 17 height 8
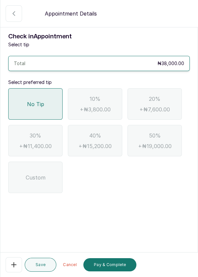
click at [108, 267] on button "Pay & Complete" at bounding box center [109, 264] width 53 height 13
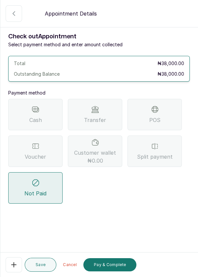
click at [106, 115] on div "Transfer" at bounding box center [95, 114] width 54 height 31
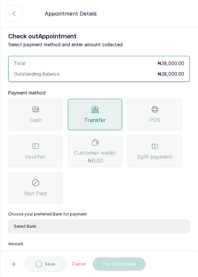
click at [102, 228] on select "Select Bank DERMASPACE ESTHETIC & WELLNESS CENT Sterling Bank DERMASPACEEST/DER…" at bounding box center [99, 226] width 182 height 14
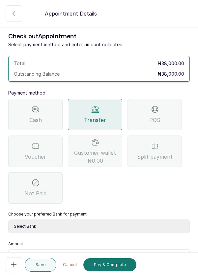
select select "818ea5c0-5b47-4751-8f35-6fc14409c533"
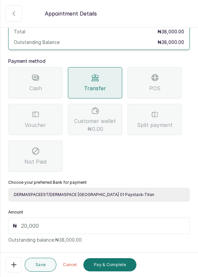
scroll to position [35, 0]
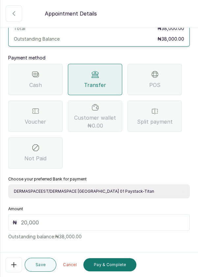
click at [42, 223] on input "text" at bounding box center [103, 222] width 165 height 8
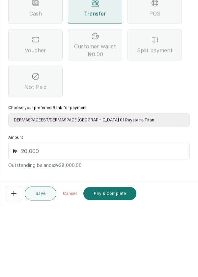
scroll to position [32, 0]
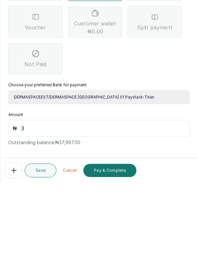
type input "38"
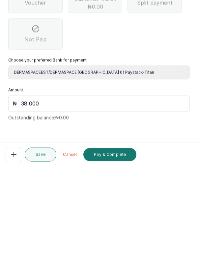
type input "38,000"
click at [120, 264] on button "Pay & Complete" at bounding box center [109, 264] width 53 height 13
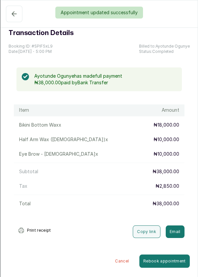
click at [10, 17] on div "Appointment updated successfully" at bounding box center [99, 13] width 198 height 12
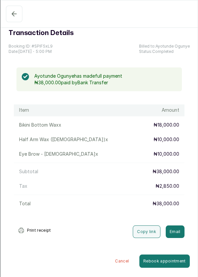
click at [8, 13] on button "Confirmed" at bounding box center [14, 14] width 17 height 17
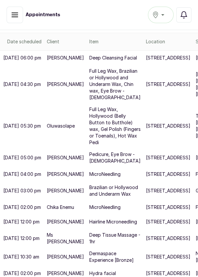
scroll to position [127, 1]
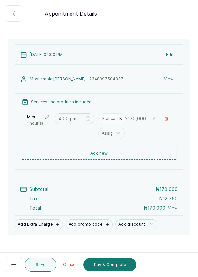
scroll to position [33, 0]
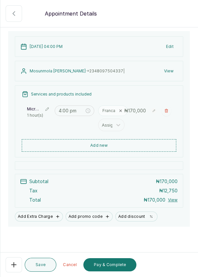
click at [40, 215] on button "Add Extra Charge" at bounding box center [39, 216] width 48 height 10
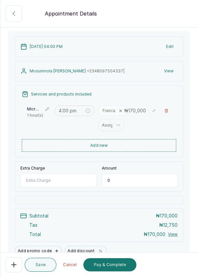
click at [61, 177] on input "Extra Charge" at bounding box center [58, 180] width 76 height 14
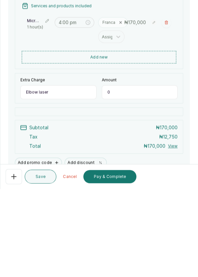
type input "Elbow laser"
click at [124, 178] on input "0" at bounding box center [140, 180] width 76 height 14
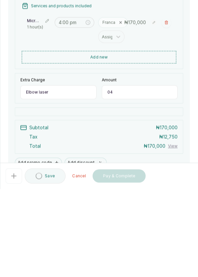
type input "0"
type input "40,000"
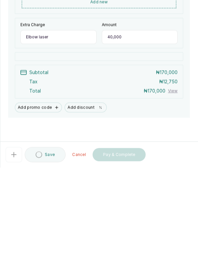
scroll to position [32, 0]
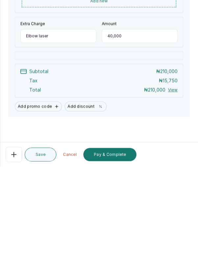
click at [126, 266] on button "Pay & Complete" at bounding box center [109, 264] width 53 height 13
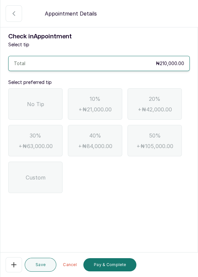
scroll to position [0, 0]
click at [28, 100] on span "No Tip" at bounding box center [35, 104] width 17 height 8
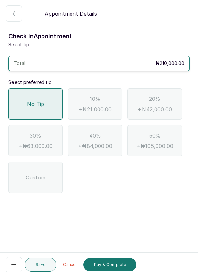
click at [113, 265] on button "Pay & Complete" at bounding box center [109, 264] width 53 height 13
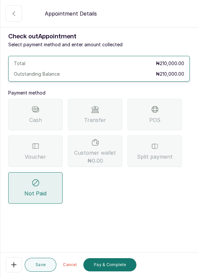
click at [101, 116] on span "Transfer" at bounding box center [95, 120] width 22 height 8
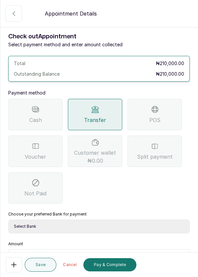
click at [67, 219] on select "Select Bank DERMASPACE ESTHETIC & WELLNESS CENT Sterling Bank DERMASPACEEST/DER…" at bounding box center [99, 226] width 182 height 14
select select "818ea5c0-5b47-4751-8f35-6fc14409c533"
click at [55, 253] on input "text" at bounding box center [103, 257] width 165 height 8
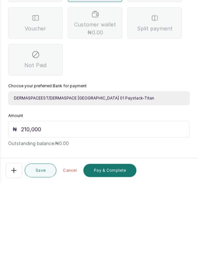
scroll to position [44, 0]
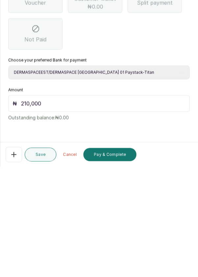
type input "210,000"
click at [114, 264] on button "Pay & Complete" at bounding box center [109, 264] width 53 height 13
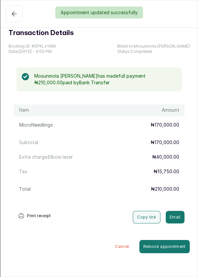
click at [12, 13] on div "Appointment updated successfully" at bounding box center [99, 13] width 198 height 12
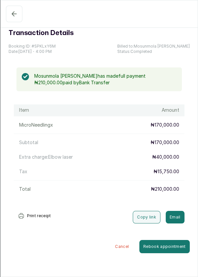
click at [16, 19] on button "Confirmed" at bounding box center [14, 14] width 17 height 17
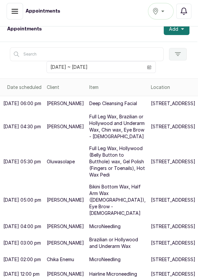
scroll to position [0, 1]
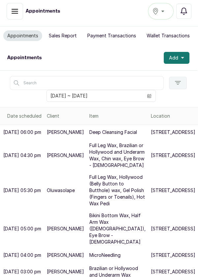
click at [153, 90] on span at bounding box center [149, 95] width 13 height 11
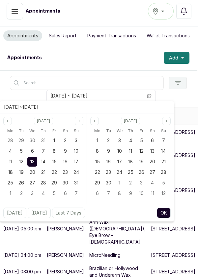
click at [48, 156] on div "14" at bounding box center [43, 161] width 10 height 10
click at [45, 158] on span "14" at bounding box center [43, 161] width 5 height 6
click at [164, 207] on button "OK" at bounding box center [164, 212] width 14 height 11
type input "[DATE] ~ [DATE]"
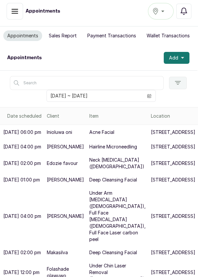
click at [178, 54] on span "Add" at bounding box center [173, 57] width 9 height 7
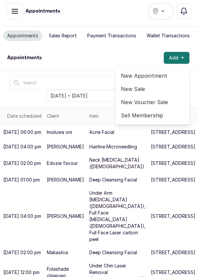
click at [161, 72] on span "New Appointment" at bounding box center [152, 76] width 63 height 8
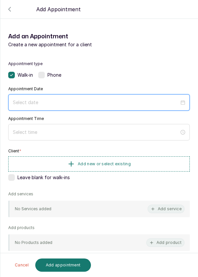
click at [111, 100] on input at bounding box center [96, 102] width 167 height 7
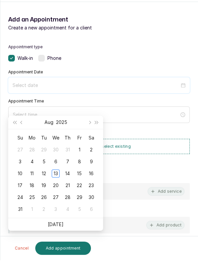
scroll to position [25, 0]
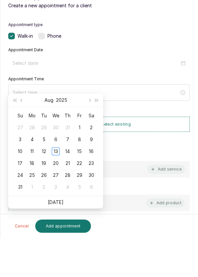
click at [68, 186] on div "14" at bounding box center [68, 190] width 8 height 8
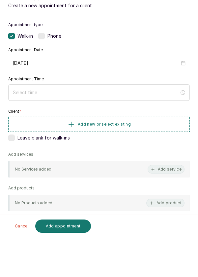
type input "[DATE]"
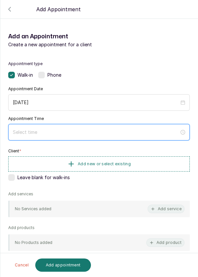
click at [85, 130] on input at bounding box center [96, 131] width 167 height 7
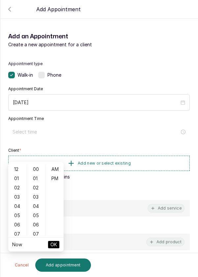
click at [19, 164] on div "12" at bounding box center [18, 168] width 16 height 9
click at [55, 174] on div "PM" at bounding box center [55, 178] width 16 height 9
type input "12:00 pm"
click at [54, 238] on span "OK" at bounding box center [53, 244] width 7 height 13
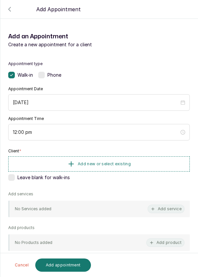
click at [95, 164] on span "Add new or select existing" at bounding box center [104, 163] width 53 height 5
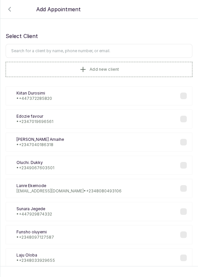
click at [144, 53] on input "text" at bounding box center [99, 51] width 187 height 14
click at [109, 73] on button "Add new client" at bounding box center [99, 69] width 187 height 15
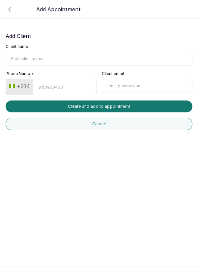
click at [83, 56] on input "Client name" at bounding box center [99, 59] width 187 height 14
type input "Jumoke"
click at [56, 85] on input "Phone Number" at bounding box center [64, 87] width 63 height 16
type input "9067157009"
click at [126, 107] on button "Create and add to appointment" at bounding box center [99, 106] width 187 height 12
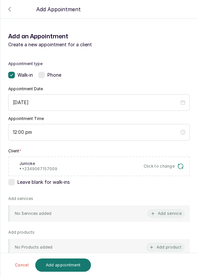
click at [161, 213] on button "Add service" at bounding box center [166, 213] width 37 height 9
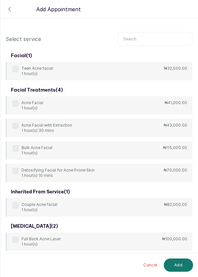
scroll to position [0, 0]
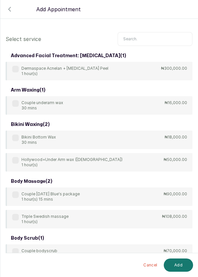
click at [154, 41] on input "text" at bounding box center [155, 39] width 75 height 14
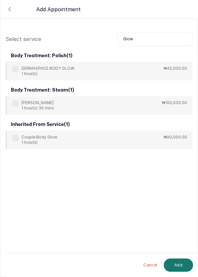
click at [17, 71] on label at bounding box center [15, 69] width 7 height 7
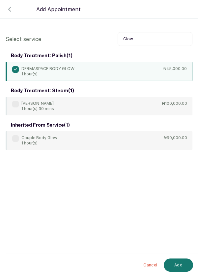
click at [153, 40] on input "Glow" at bounding box center [155, 39] width 75 height 14
type input "G"
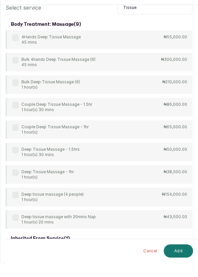
scroll to position [25, 0]
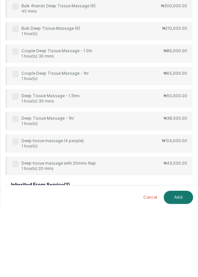
type input "Tissue"
click at [22, 185] on p "Deep Tissue Massage - 1hr" at bounding box center [47, 185] width 52 height 5
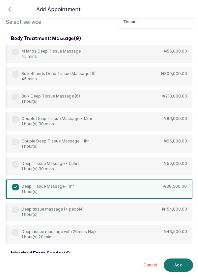
click at [181, 264] on button "Add" at bounding box center [178, 264] width 29 height 13
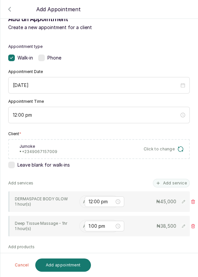
click at [83, 201] on input "text" at bounding box center [83, 201] width 1 height 7
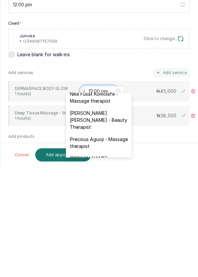
scroll to position [259, 0]
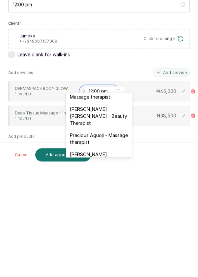
click at [112, 213] on div "[PERSON_NAME] [PERSON_NAME] - Beauty Therapist" at bounding box center [99, 226] width 66 height 26
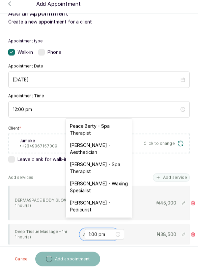
type input "t"
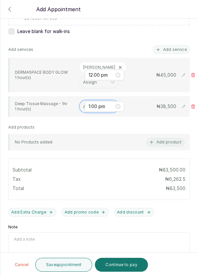
scroll to position [151, 0]
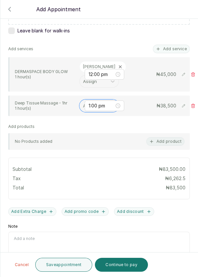
click at [83, 102] on input "text" at bounding box center [83, 105] width 1 height 7
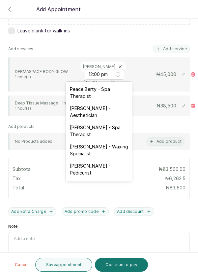
click at [100, 162] on div "[PERSON_NAME] - Pedicurist" at bounding box center [99, 168] width 66 height 19
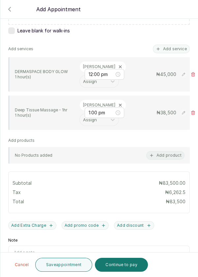
click at [59, 271] on button "Save appointment" at bounding box center [63, 264] width 57 height 14
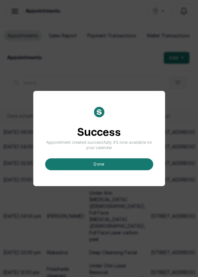
click at [84, 170] on button "done" at bounding box center [99, 164] width 108 height 12
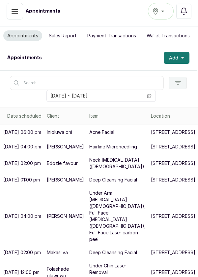
scroll to position [0, 0]
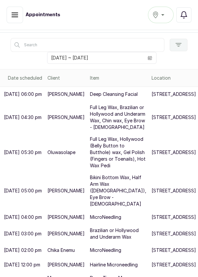
scroll to position [39, 0]
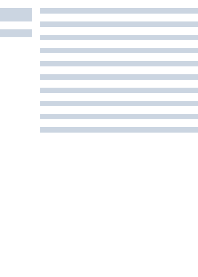
scroll to position [16, 0]
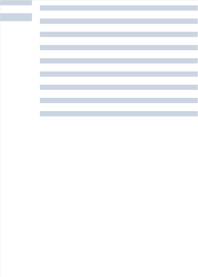
click at [63, 193] on div at bounding box center [119, 130] width 158 height 277
click at [19, 95] on div at bounding box center [20, 130] width 40 height 277
click at [11, 73] on div at bounding box center [20, 130] width 40 height 277
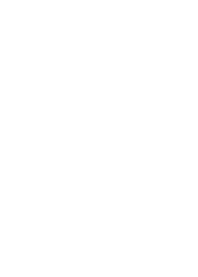
scroll to position [0, 0]
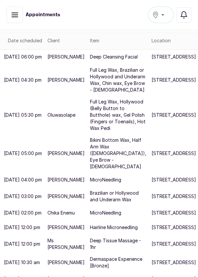
scroll to position [81, 0]
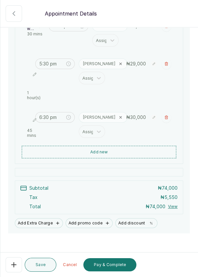
scroll to position [157, 0]
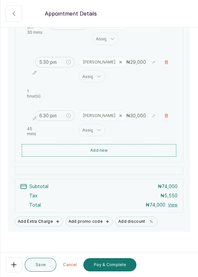
click at [117, 264] on button "Pay & Complete" at bounding box center [109, 264] width 53 height 13
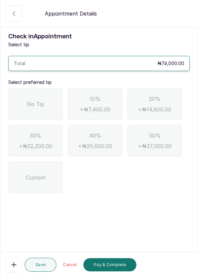
scroll to position [0, 0]
click at [27, 101] on span "No Tip" at bounding box center [35, 104] width 17 height 8
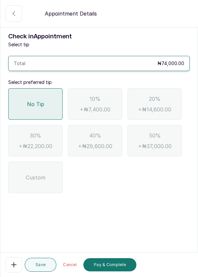
click at [116, 269] on button "Pay & Complete" at bounding box center [109, 264] width 53 height 13
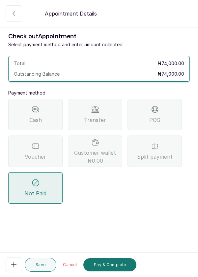
click at [161, 113] on div "POS" at bounding box center [155, 114] width 54 height 31
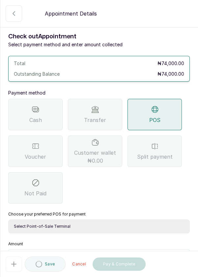
click at [101, 227] on select "Select Point-of-Sale Terminal Pos- Flutterwave Zenith Bank POS - Paga Paga POS …" at bounding box center [99, 226] width 182 height 14
select select "ea021b39-a6bc-4e4d-b5d1-02cb72451b32"
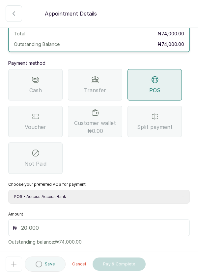
scroll to position [38, 0]
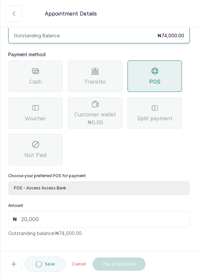
click at [46, 218] on input "text" at bounding box center [103, 219] width 165 height 8
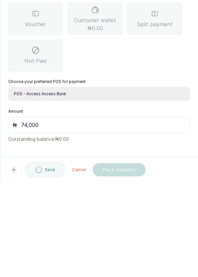
scroll to position [44, 0]
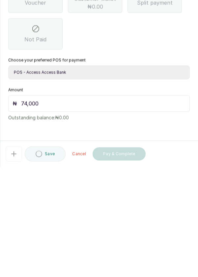
type input "74,000"
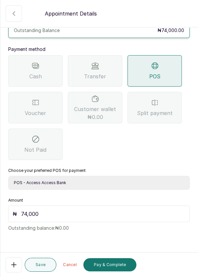
click at [120, 265] on button "Pay & Complete" at bounding box center [109, 264] width 53 height 13
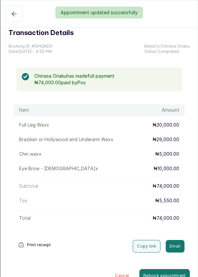
click at [12, 9] on div "Appointment updated successfully" at bounding box center [99, 13] width 198 height 12
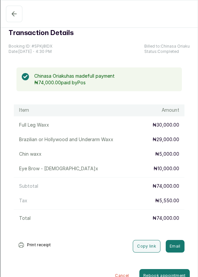
click at [13, 15] on icon "button" at bounding box center [14, 14] width 4 height 4
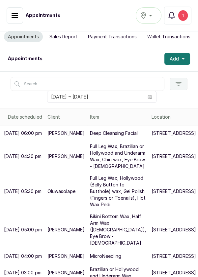
scroll to position [0, 0]
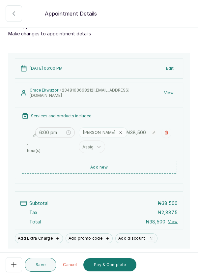
scroll to position [33, 0]
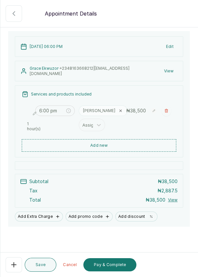
click at [112, 264] on button "Pay & Complete" at bounding box center [109, 264] width 53 height 13
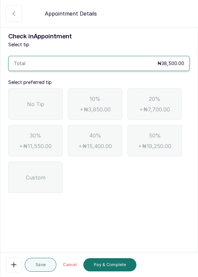
scroll to position [0, 0]
click at [40, 102] on span "No Tip" at bounding box center [35, 104] width 17 height 8
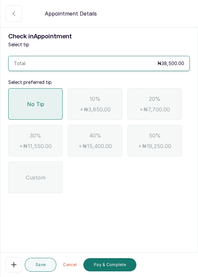
click at [118, 268] on button "Pay & Complete" at bounding box center [109, 264] width 53 height 13
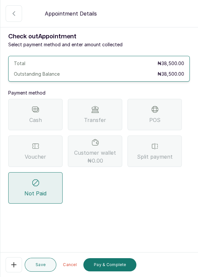
click at [164, 111] on div "POS" at bounding box center [155, 114] width 54 height 31
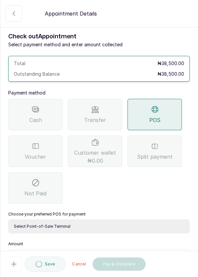
click at [91, 224] on select "Select Point-of-Sale Terminal Pos- Flutterwave Zenith Bank POS - Paga Paga POS …" at bounding box center [99, 226] width 182 height 14
select select "ea021b39-a6bc-4e4d-b5d1-02cb72451b32"
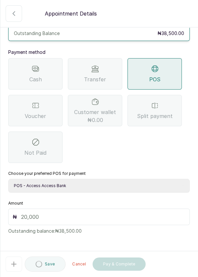
scroll to position [43, 0]
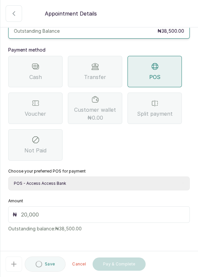
click at [50, 213] on input "text" at bounding box center [103, 214] width 165 height 8
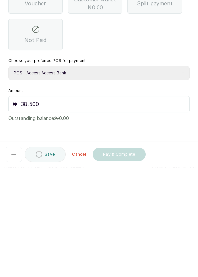
scroll to position [32, 0]
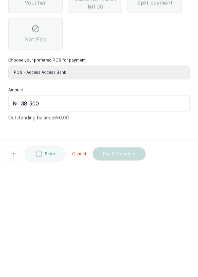
type input "38,500"
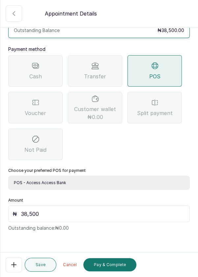
click at [117, 265] on button "Pay & Complete" at bounding box center [109, 264] width 53 height 13
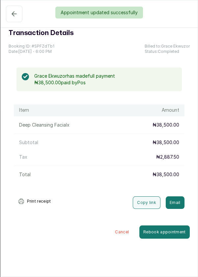
click at [11, 18] on div "Appointment updated successfully" at bounding box center [99, 13] width 198 height 12
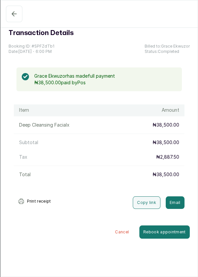
click at [13, 15] on icon "button" at bounding box center [14, 14] width 4 height 4
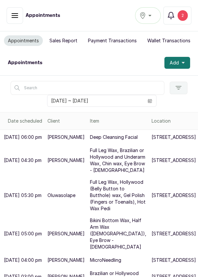
click at [182, 17] on div "2" at bounding box center [183, 15] width 10 height 11
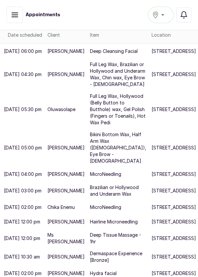
scroll to position [0, 0]
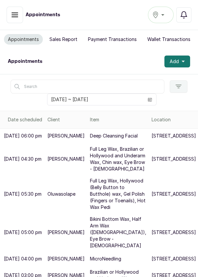
click at [67, 40] on button "Sales Report" at bounding box center [64, 39] width 36 height 11
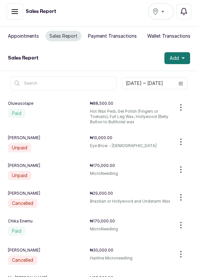
click at [20, 32] on button "Appointments" at bounding box center [23, 36] width 39 height 11
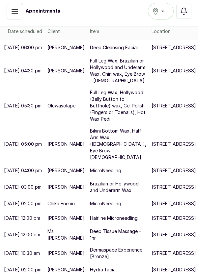
scroll to position [35, 0]
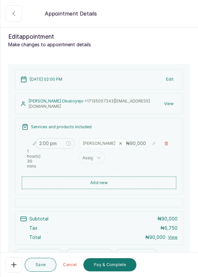
scroll to position [33, 0]
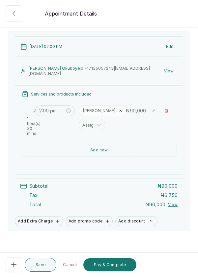
click at [12, 266] on icon "button" at bounding box center [14, 264] width 8 height 8
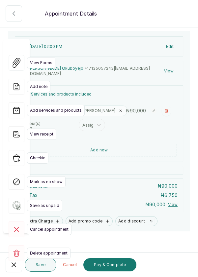
click at [33, 223] on span "Cancel appointment" at bounding box center [49, 228] width 45 height 11
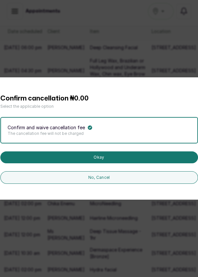
click at [97, 163] on button "Okay" at bounding box center [99, 157] width 198 height 12
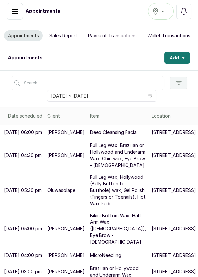
scroll to position [0, 0]
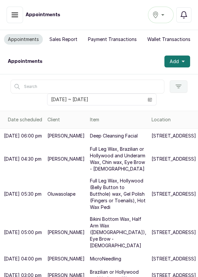
click at [62, 39] on button "Sales Report" at bounding box center [64, 39] width 36 height 11
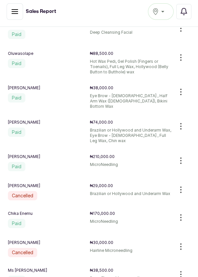
scroll to position [78, 0]
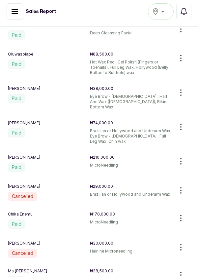
click at [41, 249] on div "Olufisayo Bakare ₦30,000.00 Cancelled Hairline Microneedling" at bounding box center [99, 249] width 198 height 28
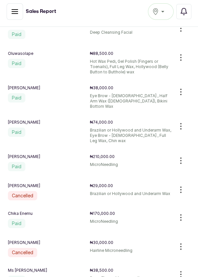
scroll to position [0, 0]
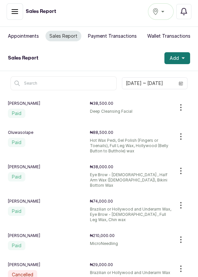
click at [179, 61] on button "Add" at bounding box center [178, 58] width 26 height 12
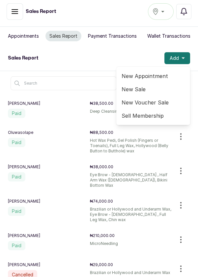
click at [152, 77] on span "New Appointment" at bounding box center [153, 76] width 63 height 8
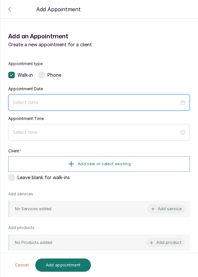
click at [104, 101] on input at bounding box center [96, 102] width 167 height 7
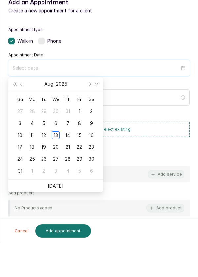
scroll to position [3, 0]
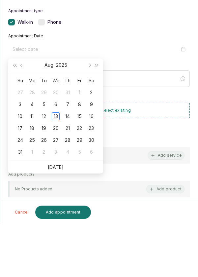
click at [58, 167] on div "13" at bounding box center [56, 169] width 8 height 8
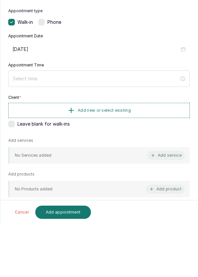
type input "2025/08/13"
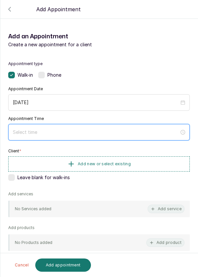
click at [106, 128] on input at bounding box center [96, 131] width 167 height 7
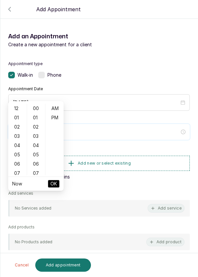
scroll to position [53, 0]
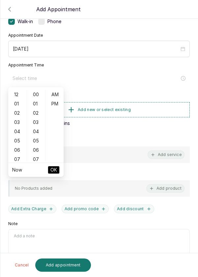
click at [16, 125] on div "03" at bounding box center [18, 121] width 16 height 9
click at [57, 107] on div "PM" at bounding box center [55, 103] width 16 height 9
type input "3:00 pm"
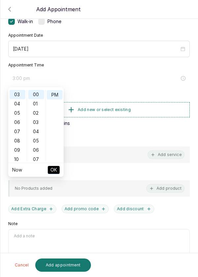
click at [53, 171] on span "OK" at bounding box center [53, 169] width 7 height 13
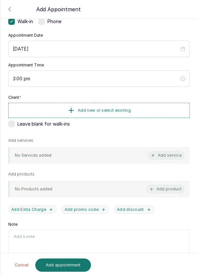
click at [123, 109] on span "Add new or select existing" at bounding box center [104, 110] width 53 height 5
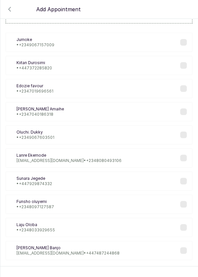
scroll to position [27, 0]
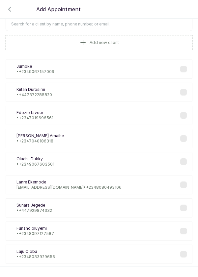
click at [127, 43] on button "Add new client" at bounding box center [99, 42] width 187 height 15
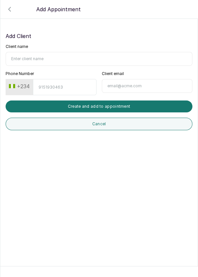
scroll to position [0, 0]
click at [104, 122] on button "Cancel" at bounding box center [99, 123] width 187 height 13
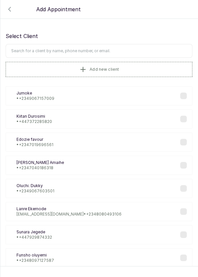
click at [90, 48] on input "text" at bounding box center [99, 51] width 187 height 14
click at [12, 50] on input "Iyinkan" at bounding box center [99, 51] width 187 height 14
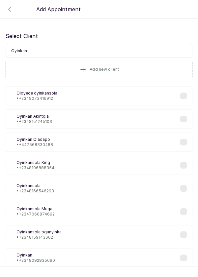
click at [30, 51] on input "Oyinkan" at bounding box center [99, 51] width 187 height 14
type input "Oyinkan awosika"
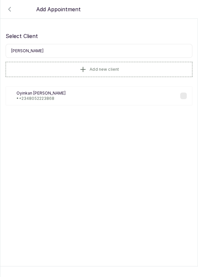
click at [183, 96] on label at bounding box center [184, 95] width 7 height 7
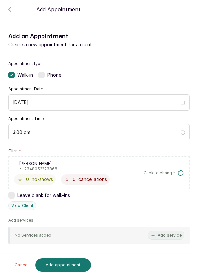
click at [159, 234] on button "Add service" at bounding box center [166, 235] width 37 height 9
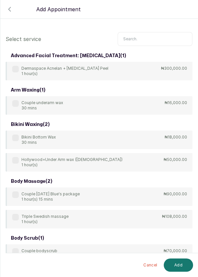
click at [154, 38] on input "text" at bounding box center [155, 39] width 75 height 14
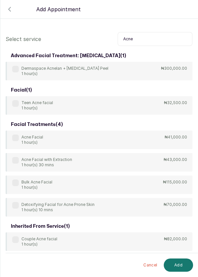
type input "Acne"
click at [17, 142] on div "Acne Facial 1 hour(s)" at bounding box center [27, 139] width 31 height 11
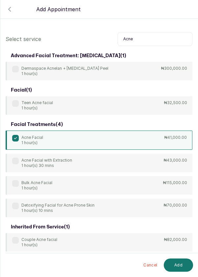
click at [180, 260] on button "Add" at bounding box center [178, 264] width 29 height 13
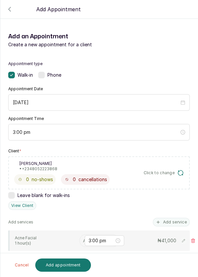
click at [83, 238] on input "text" at bounding box center [83, 240] width 1 height 7
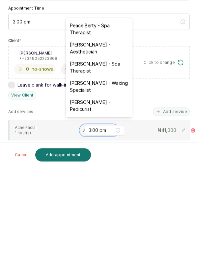
scroll to position [32, 0]
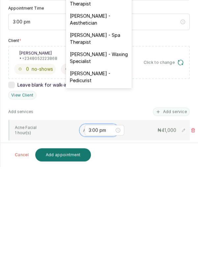
click at [102, 129] on div "[PERSON_NAME] - Aesthetician" at bounding box center [99, 129] width 66 height 19
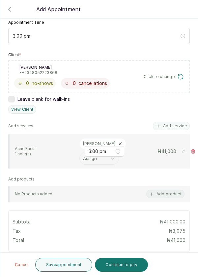
scroll to position [150, 0]
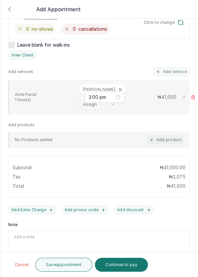
click at [118, 267] on button "Continue to pay" at bounding box center [121, 264] width 53 height 14
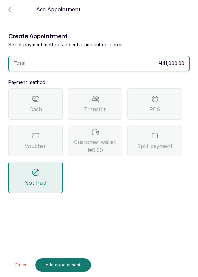
scroll to position [0, 0]
click at [97, 88] on div "Transfer" at bounding box center [95, 103] width 54 height 31
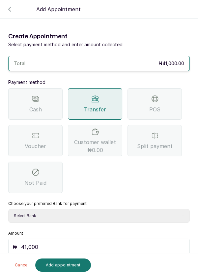
click at [115, 209] on select "Select Bank DERMASPACE ESTHETIC & WELLNESS CENT Sterling Bank DERMASPACEEST/DER…" at bounding box center [99, 216] width 182 height 14
select select "818ea5c0-5b47-4751-8f35-6fc14409c533"
click at [60, 264] on button "Add appointment" at bounding box center [63, 264] width 56 height 13
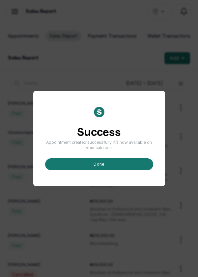
click at [62, 170] on button "done" at bounding box center [99, 164] width 108 height 12
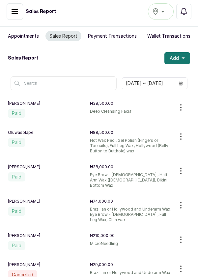
click at [23, 32] on button "Appointments" at bounding box center [23, 36] width 39 height 11
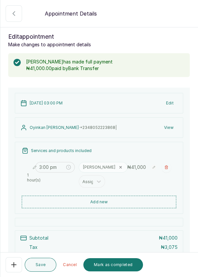
click at [112, 271] on button "Mark as completed" at bounding box center [113, 264] width 60 height 13
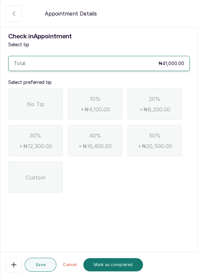
click at [41, 98] on div "No Tip" at bounding box center [35, 103] width 54 height 31
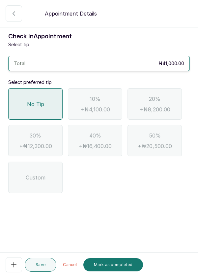
click at [114, 271] on button "Mark as completed" at bounding box center [113, 264] width 60 height 13
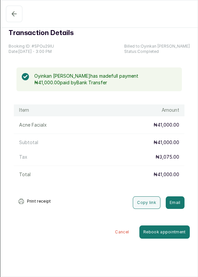
click at [16, 21] on button "Completed" at bounding box center [14, 14] width 17 height 17
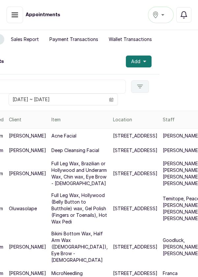
click at [69, 41] on button "Payment Transactions" at bounding box center [74, 39] width 57 height 11
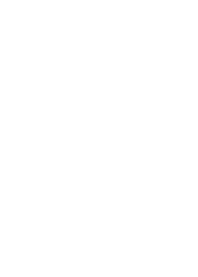
click at [60, 0] on html at bounding box center [99, 0] width 198 height 0
